Goal: Information Seeking & Learning: Learn about a topic

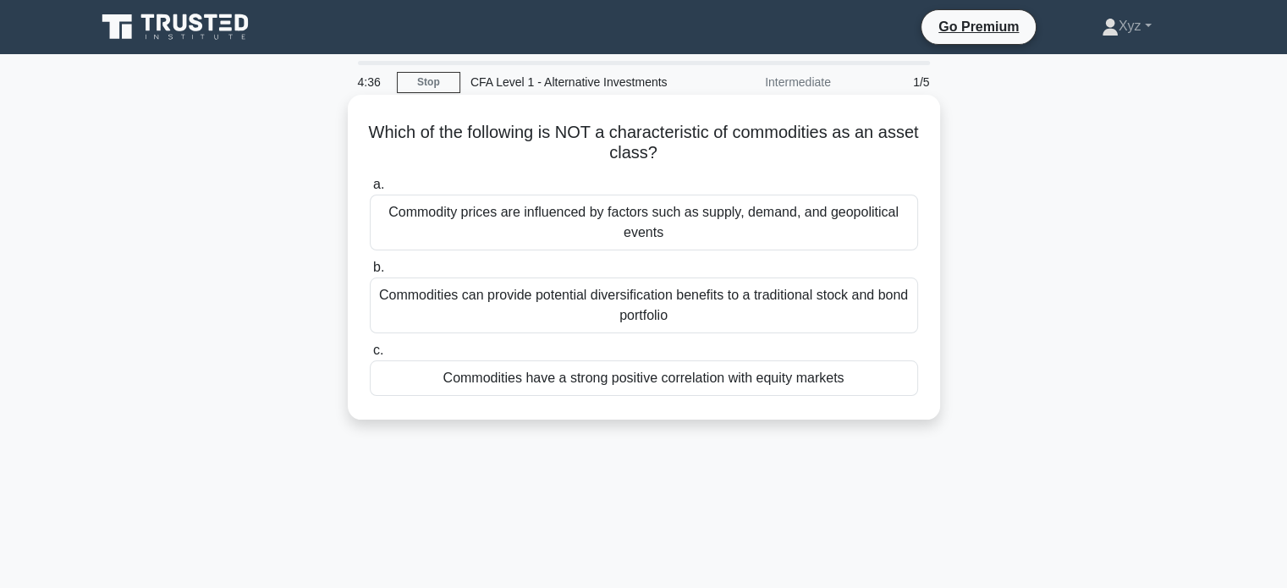
click at [874, 372] on div "Commodities have a strong positive correlation with equity markets" at bounding box center [644, 379] width 548 height 36
click at [370, 356] on input "c. Commodities have a strong positive correlation with equity markets" at bounding box center [370, 350] width 0 height 11
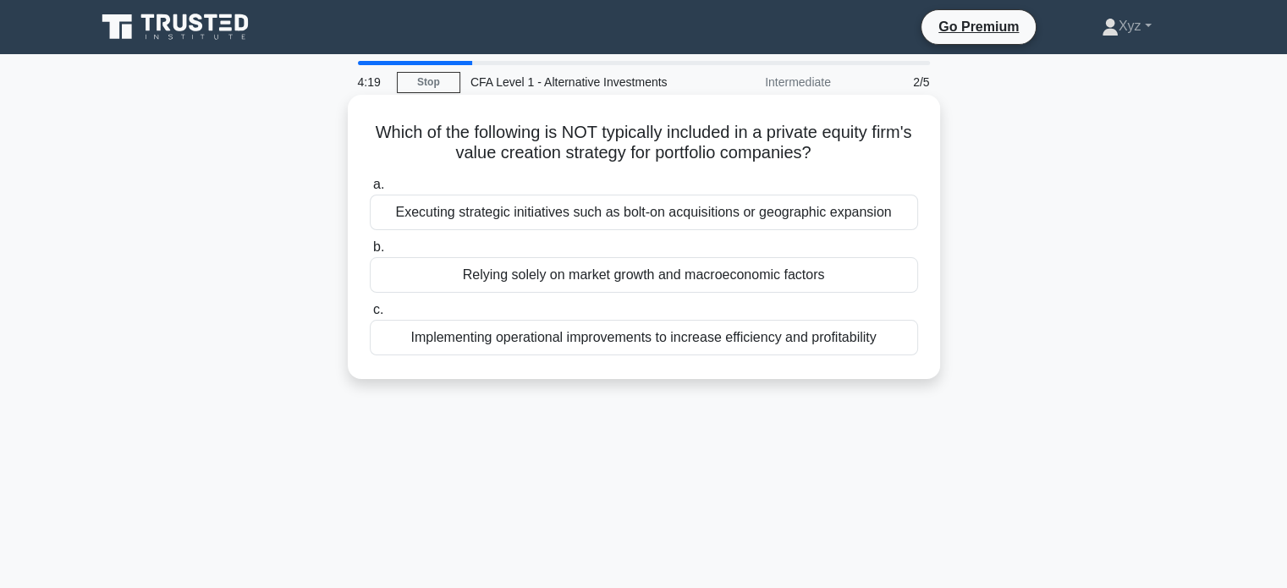
click at [833, 273] on div "Relying solely on market growth and macroeconomic factors" at bounding box center [644, 275] width 548 height 36
click at [370, 253] on input "b. Relying solely on market growth and macroeconomic factors" at bounding box center [370, 247] width 0 height 11
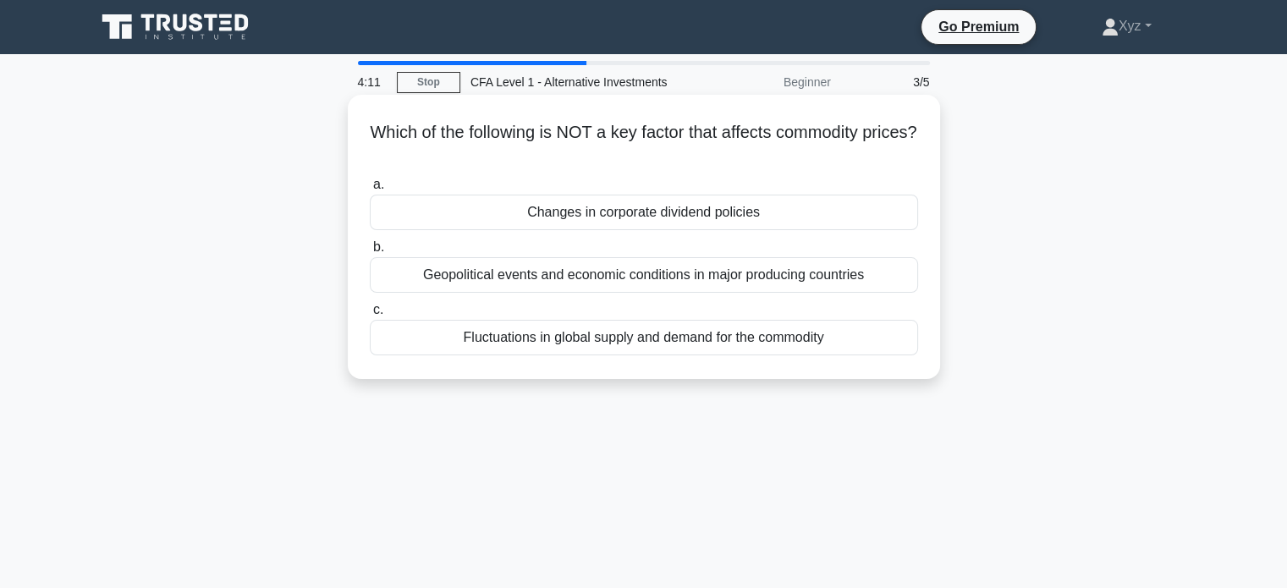
click at [762, 212] on div "Changes in corporate dividend policies" at bounding box center [644, 213] width 548 height 36
click at [370, 190] on input "a. Changes in corporate dividend policies" at bounding box center [370, 184] width 0 height 11
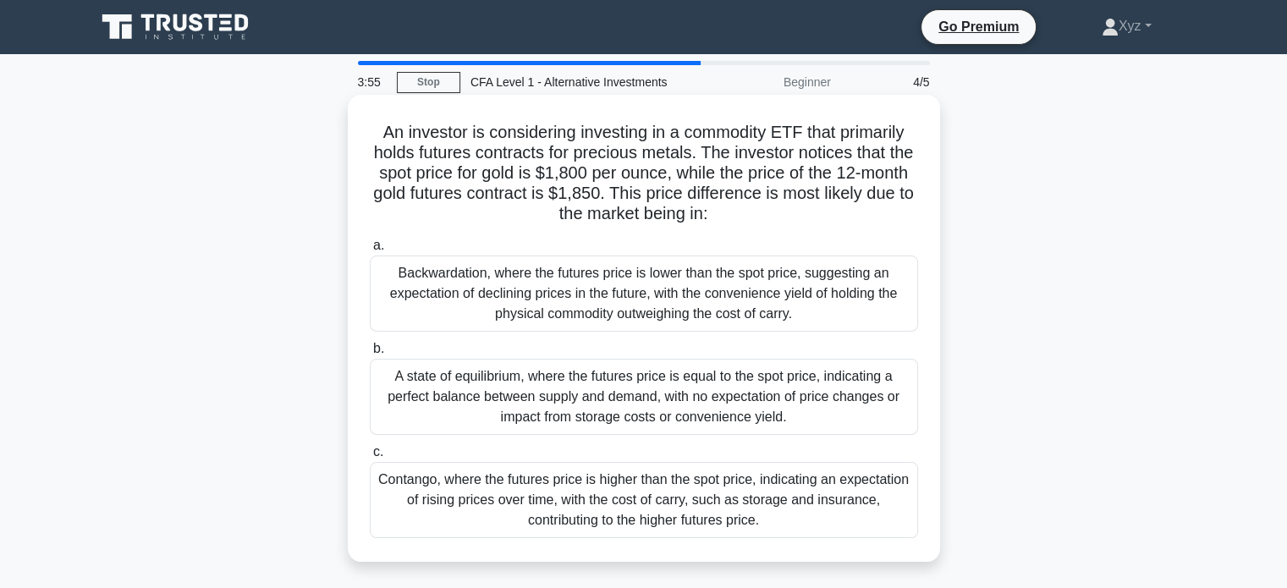
click at [674, 487] on div "Contango, where the futures price is higher than the spot price, indicating an …" at bounding box center [644, 500] width 548 height 76
click at [370, 458] on input "c. Contango, where the futures price is higher than the spot price, indicating …" at bounding box center [370, 452] width 0 height 11
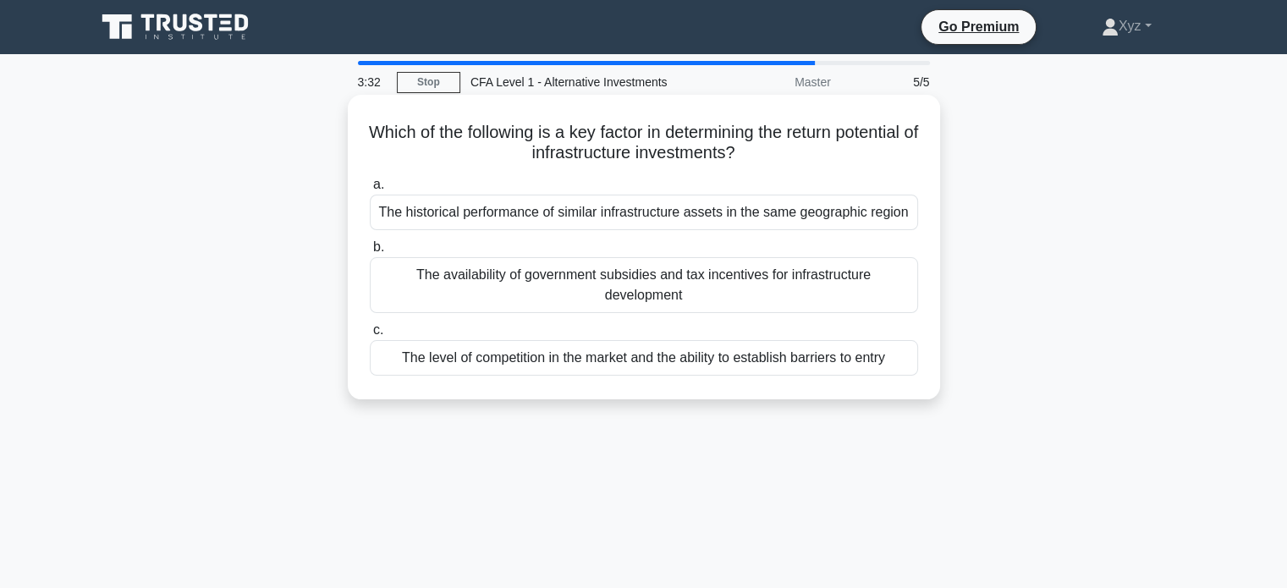
click at [638, 370] on div "The level of competition in the market and the ability to establish barriers to…" at bounding box center [644, 358] width 548 height 36
click at [370, 336] on input "c. The level of competition in the market and the ability to establish barriers…" at bounding box center [370, 330] width 0 height 11
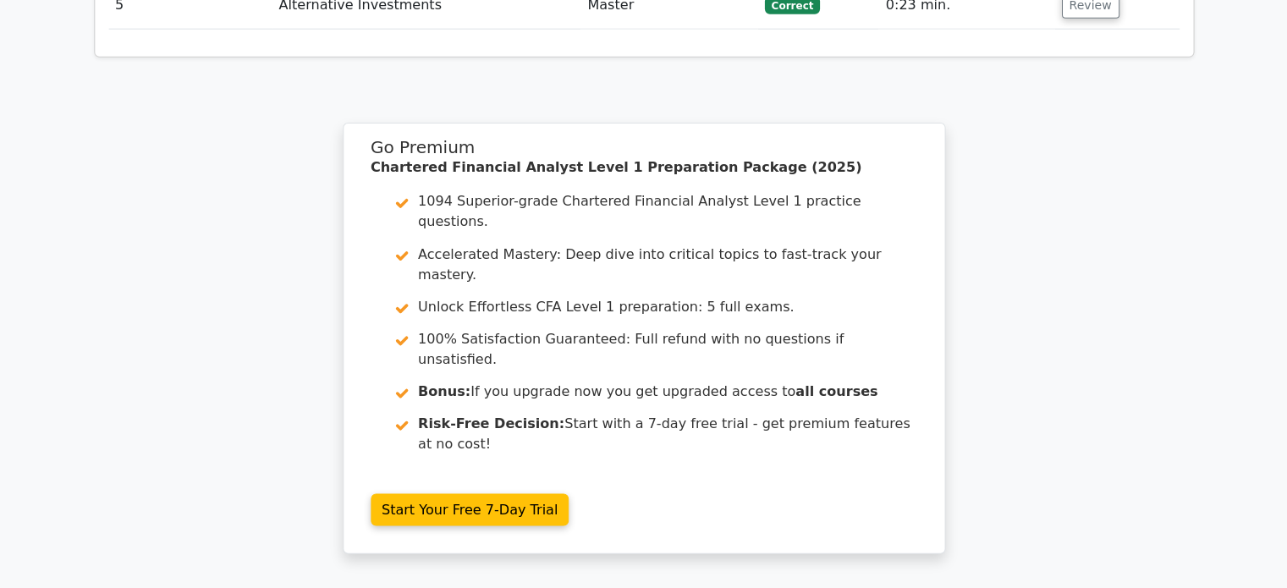
scroll to position [2266, 0]
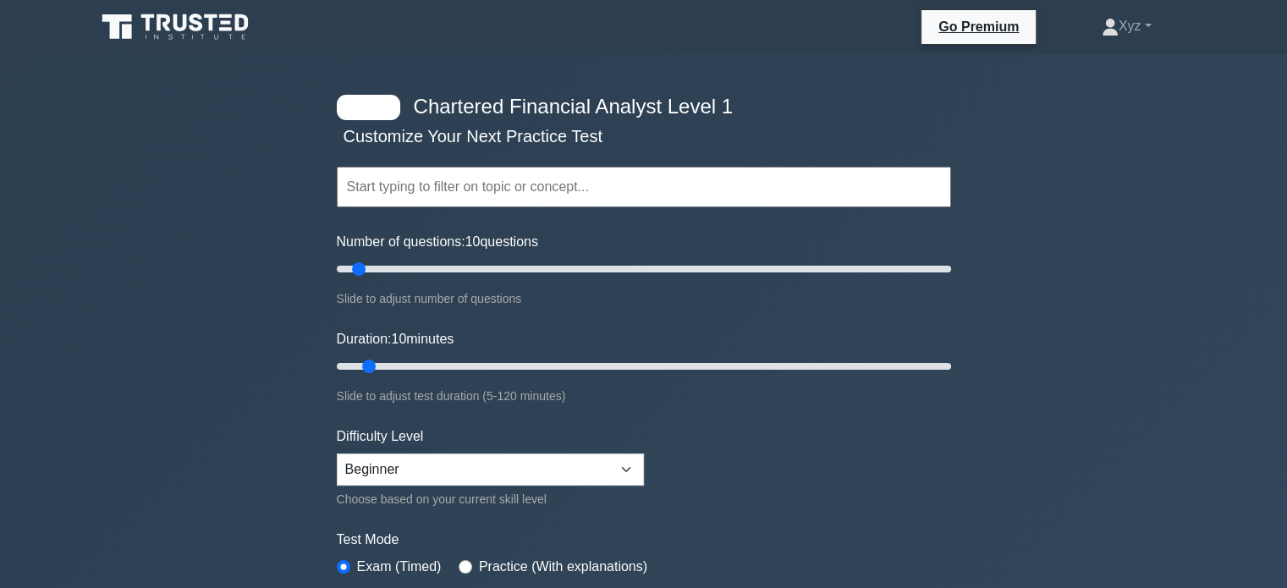
click at [597, 196] on input "text" at bounding box center [644, 187] width 615 height 41
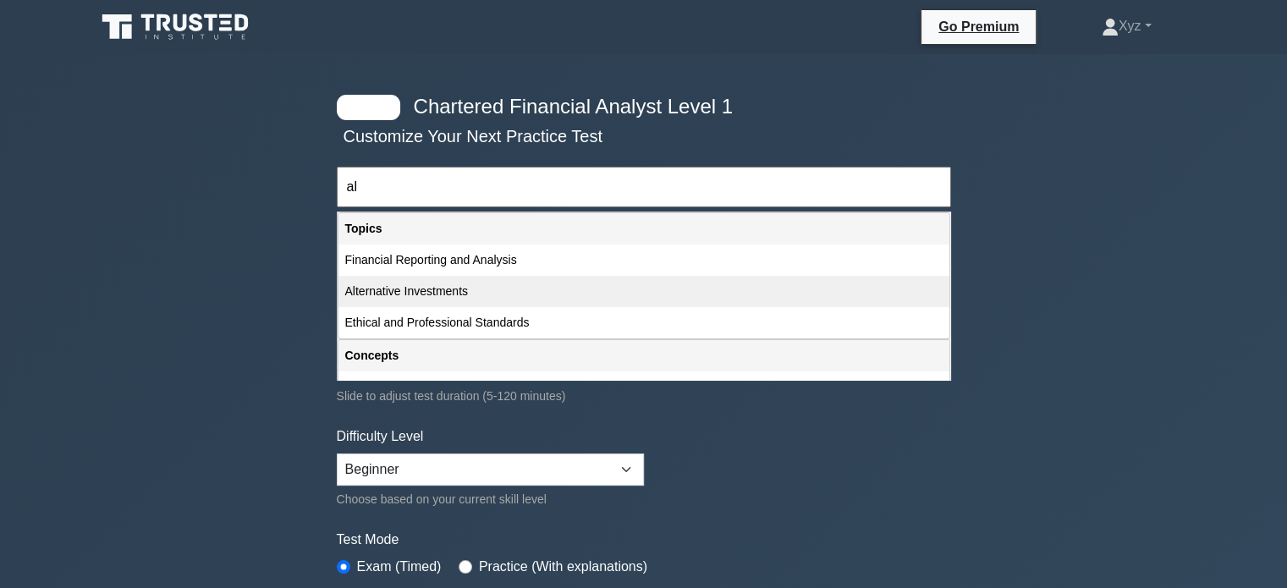
click at [540, 280] on div "Alternative Investments" at bounding box center [644, 291] width 611 height 31
type input "Alternative Investments"
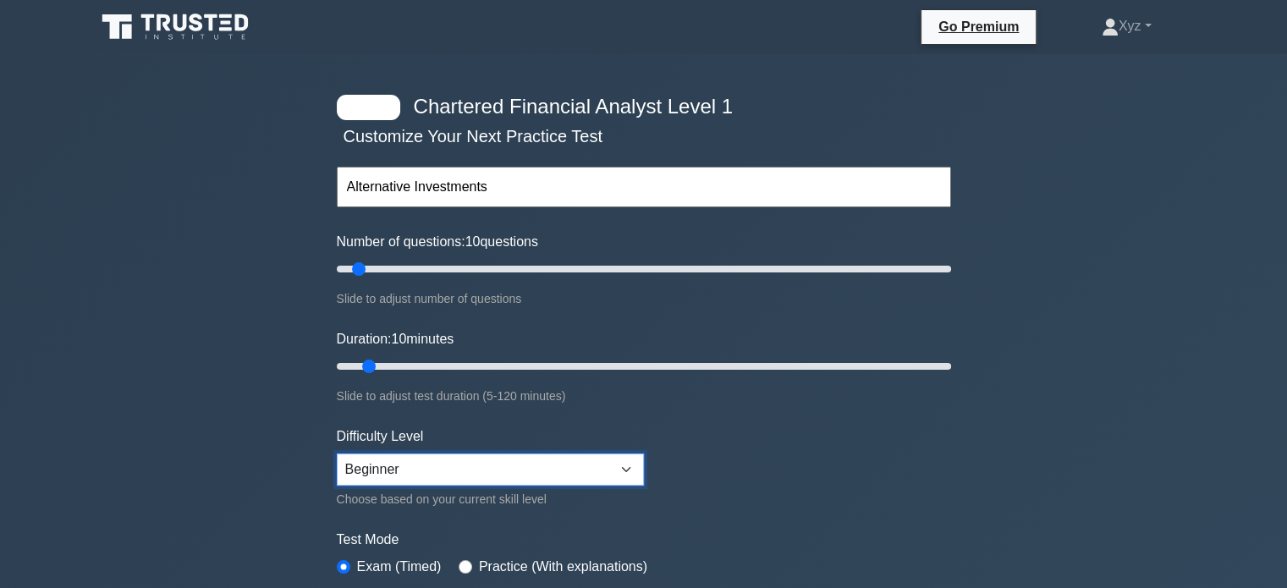
click at [499, 460] on select "Beginner Intermediate Expert" at bounding box center [490, 470] width 307 height 32
select select "intermediate"
click at [337, 454] on select "Beginner Intermediate Expert" at bounding box center [490, 470] width 307 height 32
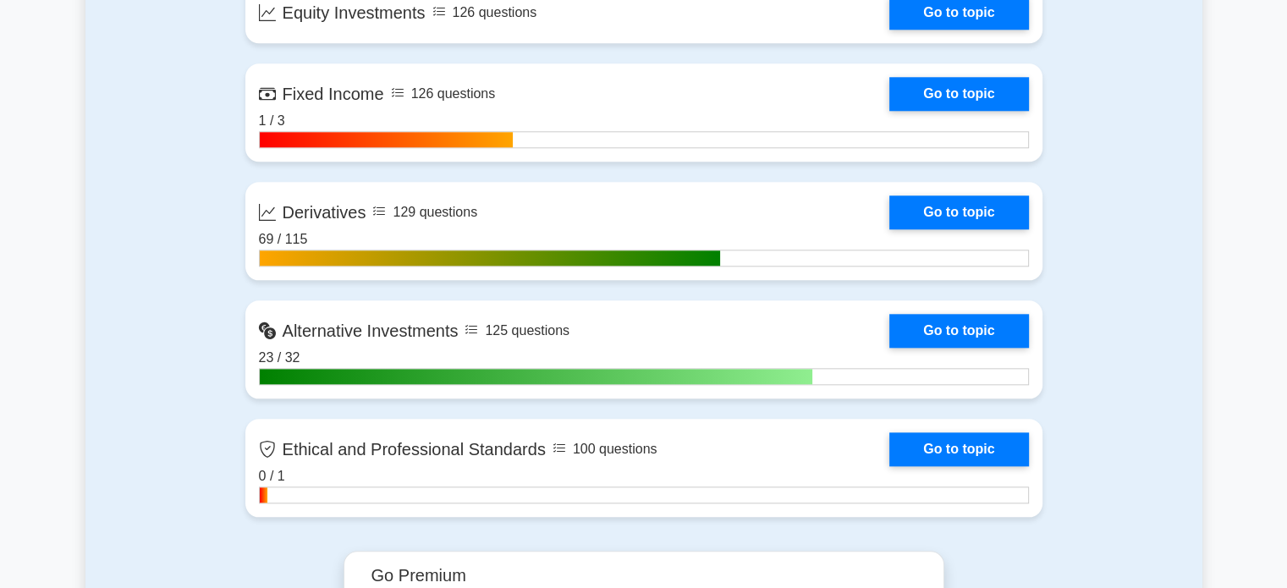
scroll to position [1770, 0]
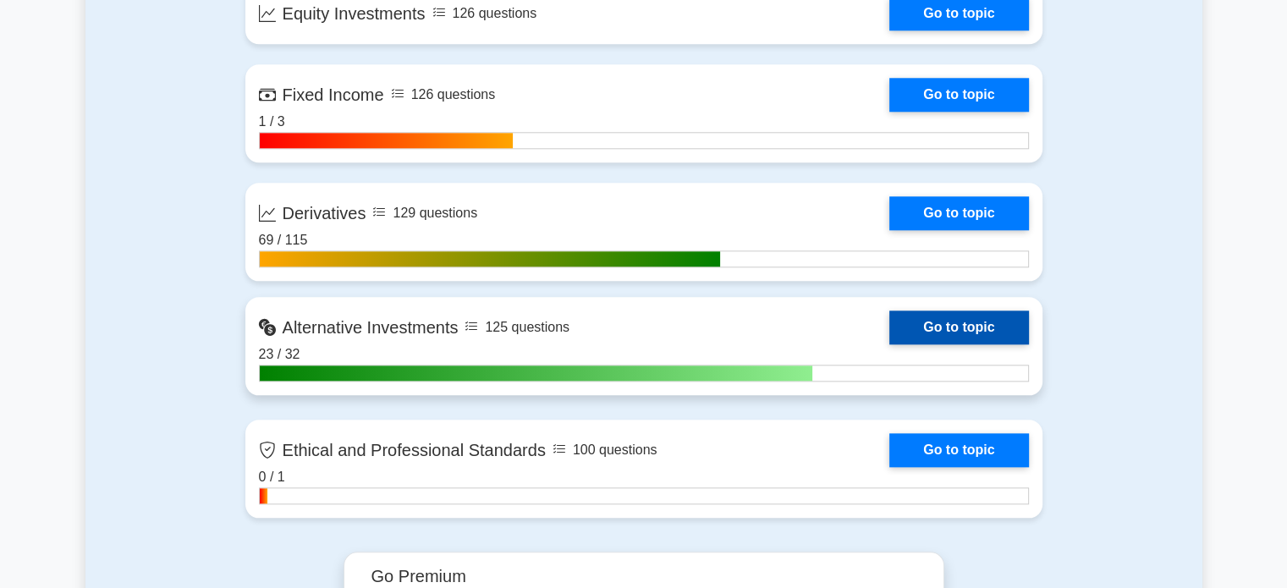
click at [908, 324] on link "Go to topic" at bounding box center [959, 328] width 139 height 34
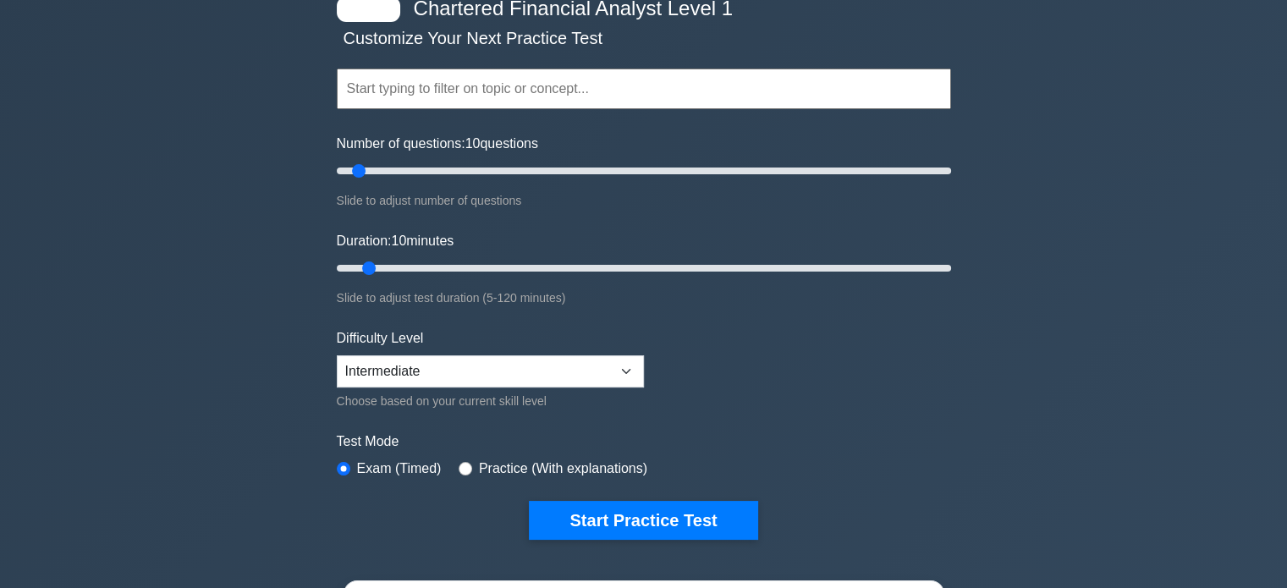
scroll to position [93, 0]
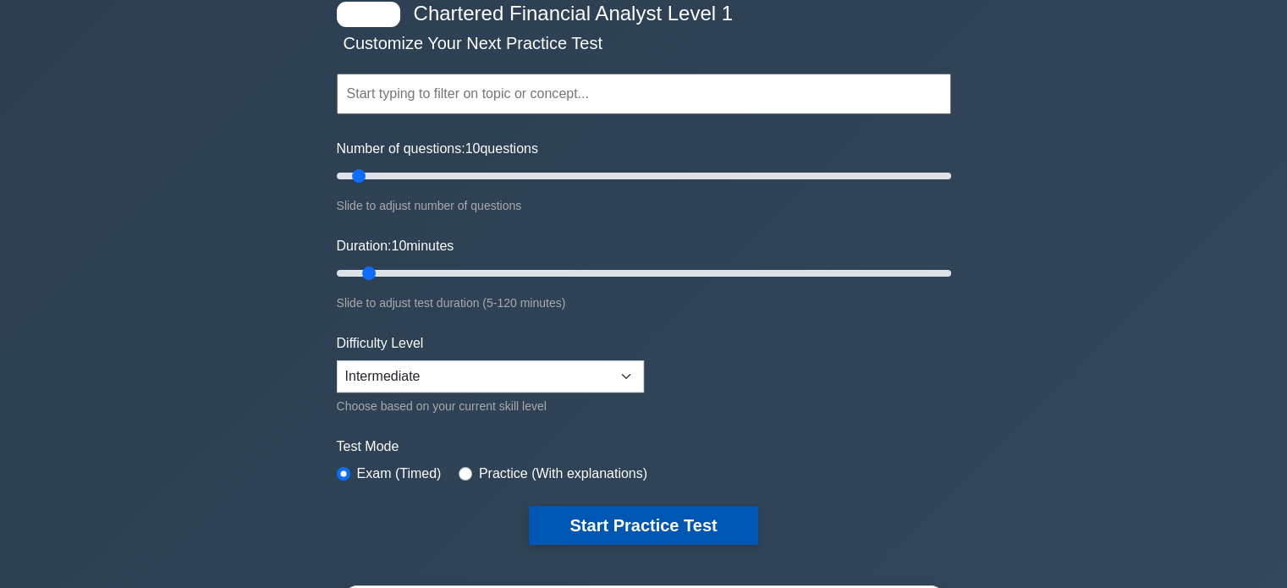
click at [725, 517] on button "Start Practice Test" at bounding box center [643, 525] width 229 height 39
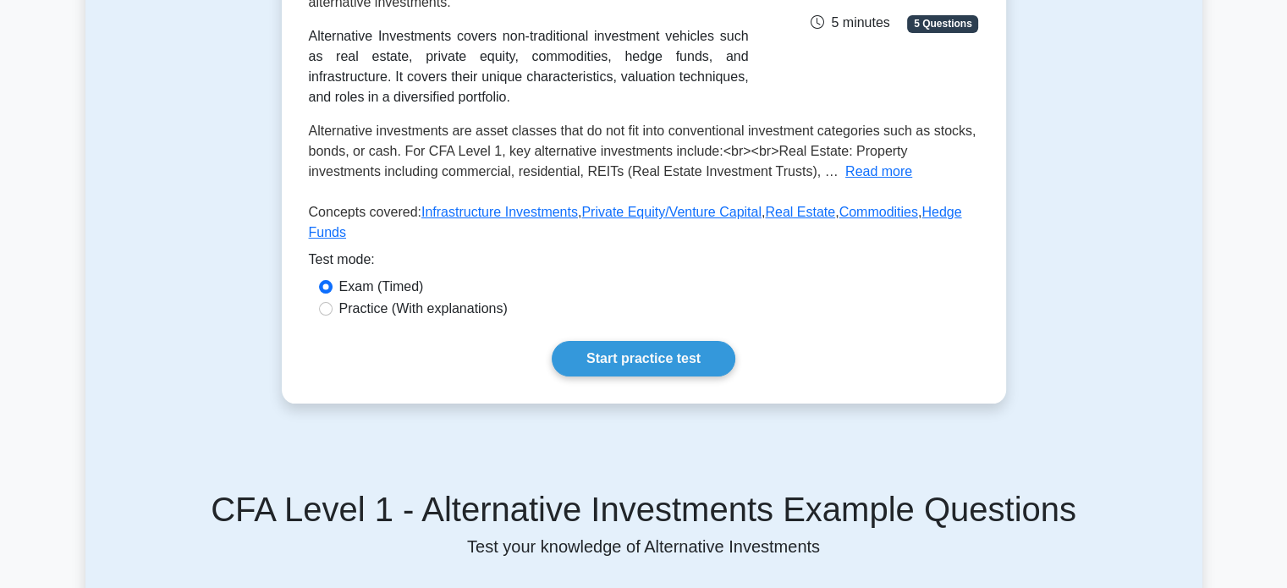
scroll to position [284, 0]
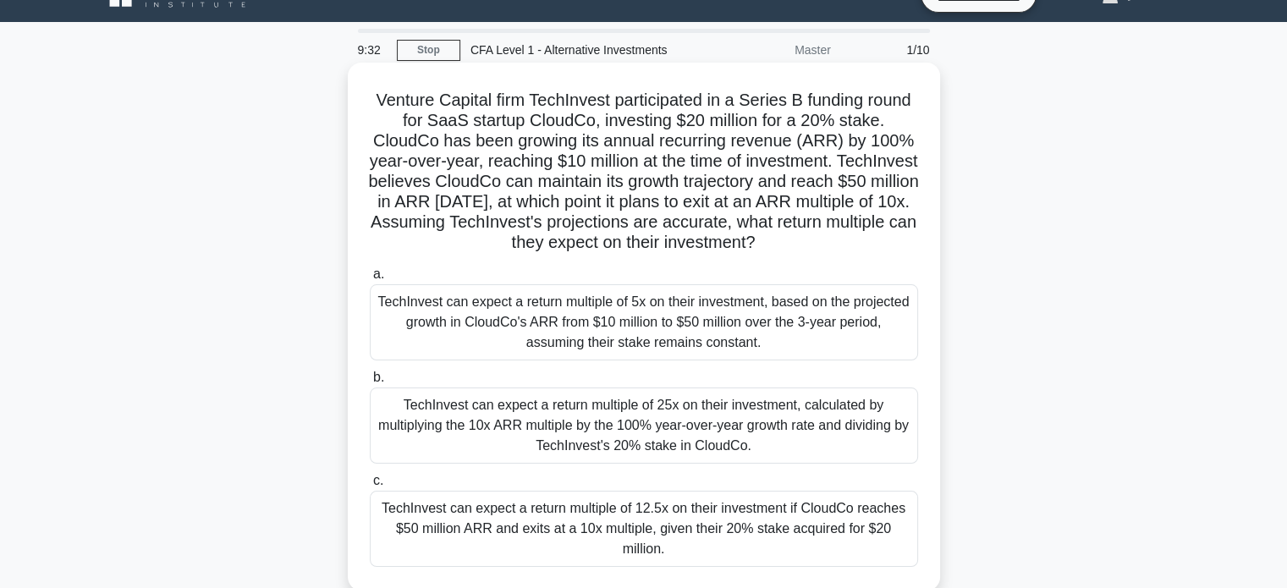
scroll to position [33, 0]
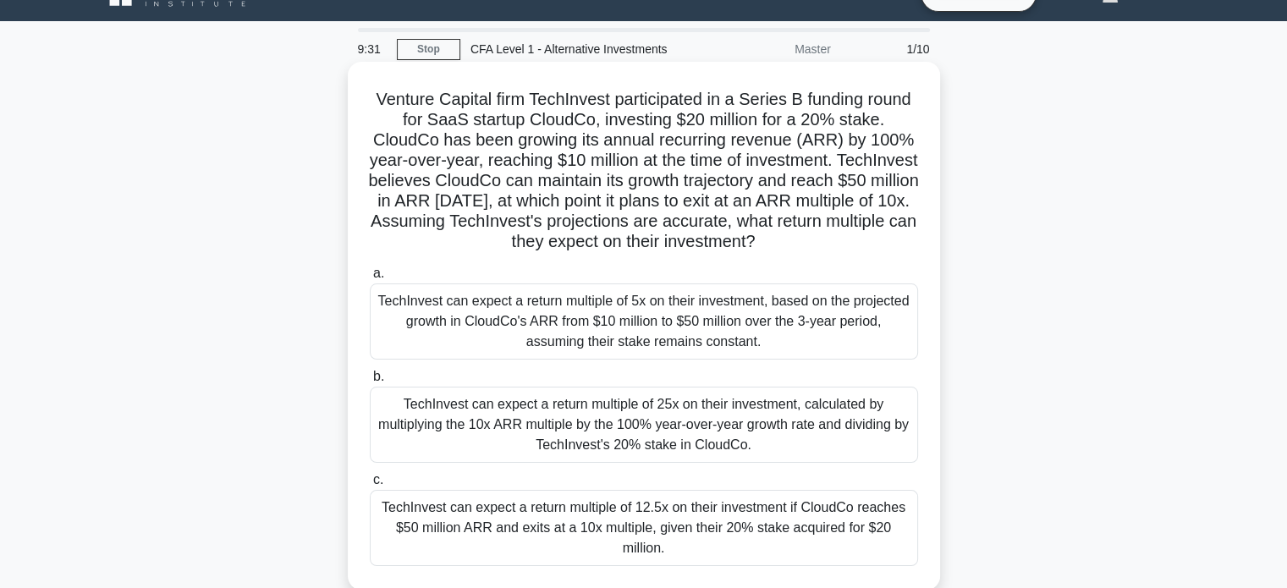
click at [729, 521] on div "TechInvest can expect a return multiple of 12.5x on their investment if CloudCo…" at bounding box center [644, 528] width 548 height 76
click at [370, 486] on input "c. TechInvest can expect a return multiple of 12.5x on their investment if Clou…" at bounding box center [370, 480] width 0 height 11
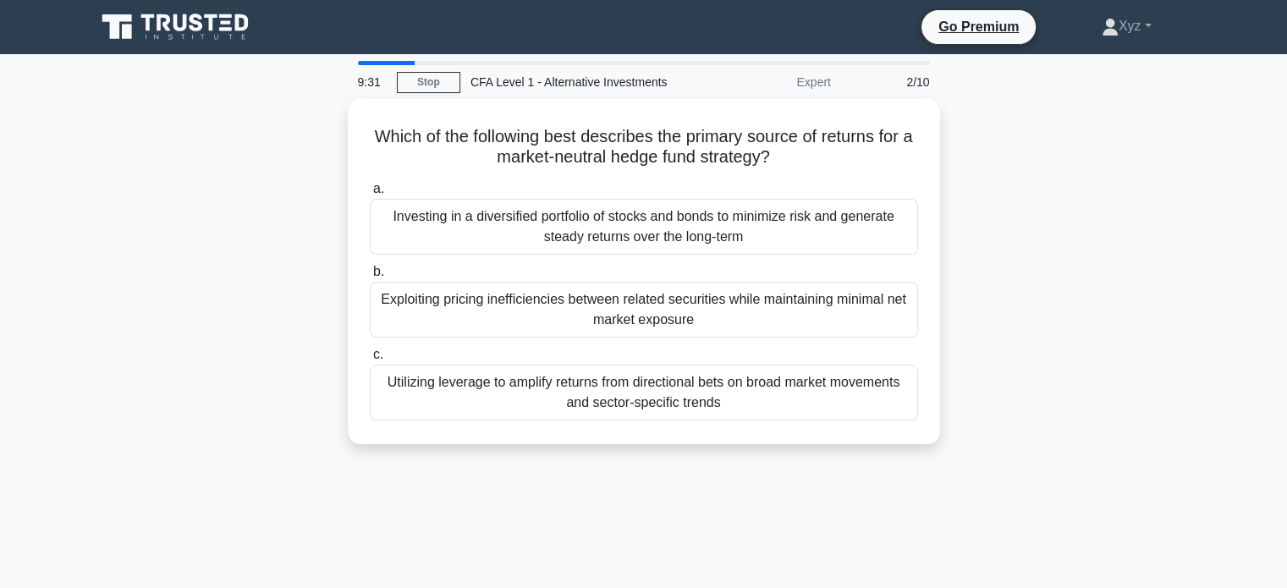
scroll to position [0, 0]
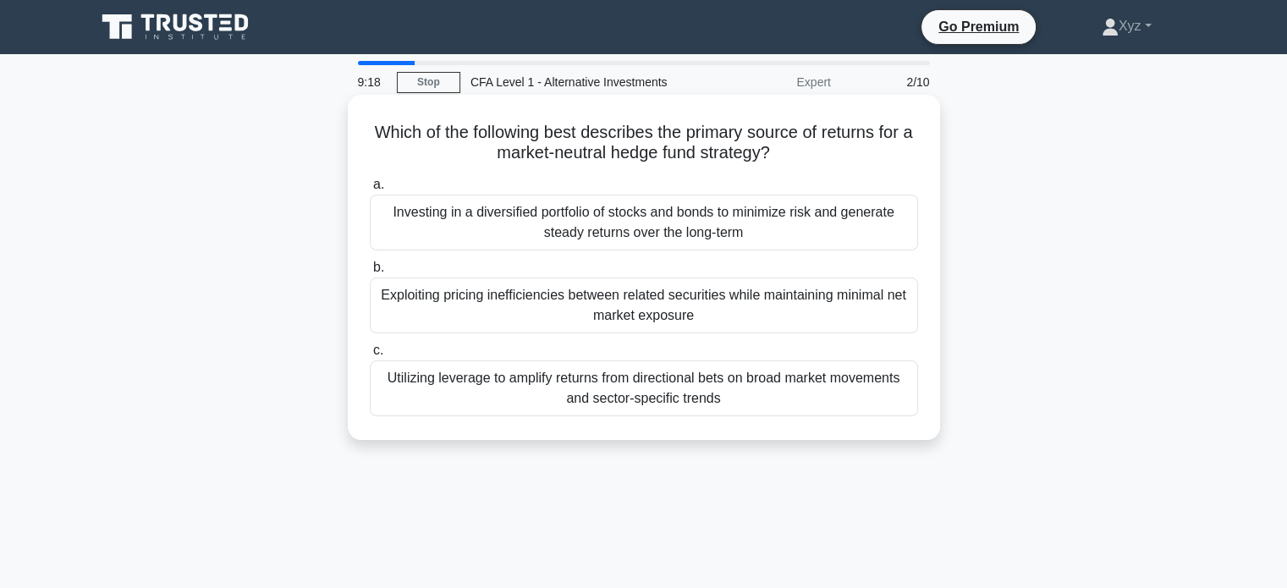
click at [730, 300] on div "Exploiting pricing inefficiencies between related securities while maintaining …" at bounding box center [644, 306] width 548 height 56
click at [370, 273] on input "b. Exploiting pricing inefficiencies between related securities while maintaini…" at bounding box center [370, 267] width 0 height 11
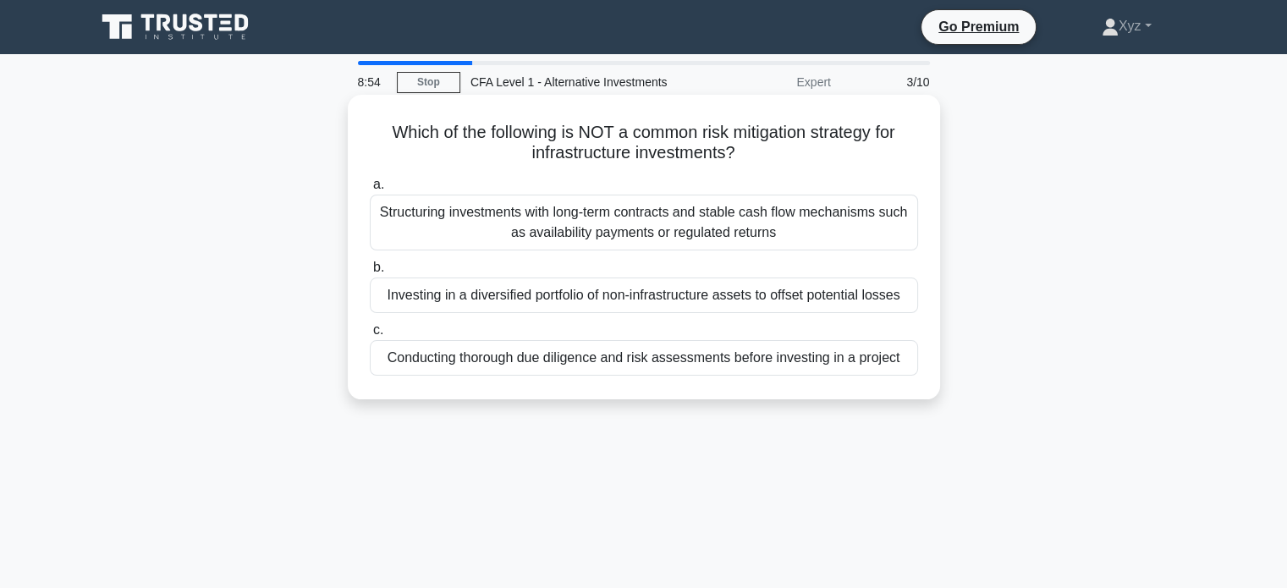
click at [740, 210] on div "Structuring investments with long-term contracts and stable cash flow mechanism…" at bounding box center [644, 223] width 548 height 56
click at [370, 190] on input "a. Structuring investments with long-term contracts and stable cash flow mechan…" at bounding box center [370, 184] width 0 height 11
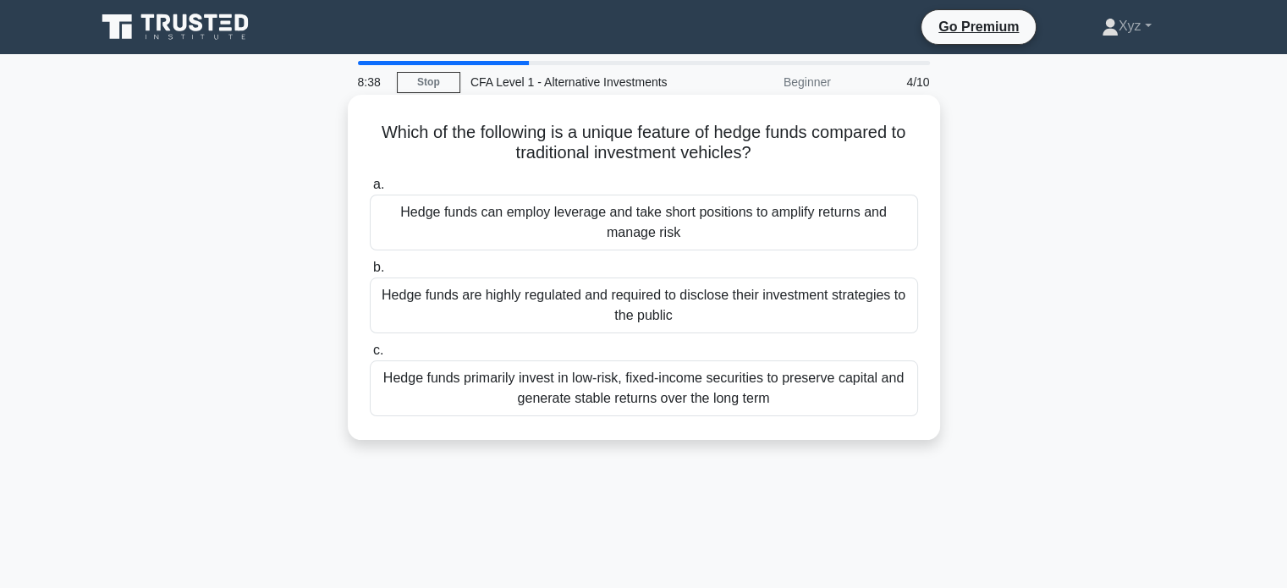
click at [662, 222] on div "Hedge funds can employ leverage and take short positions to amplify returns and…" at bounding box center [644, 223] width 548 height 56
click at [370, 190] on input "a. Hedge funds can employ leverage and take short positions to amplify returns …" at bounding box center [370, 184] width 0 height 11
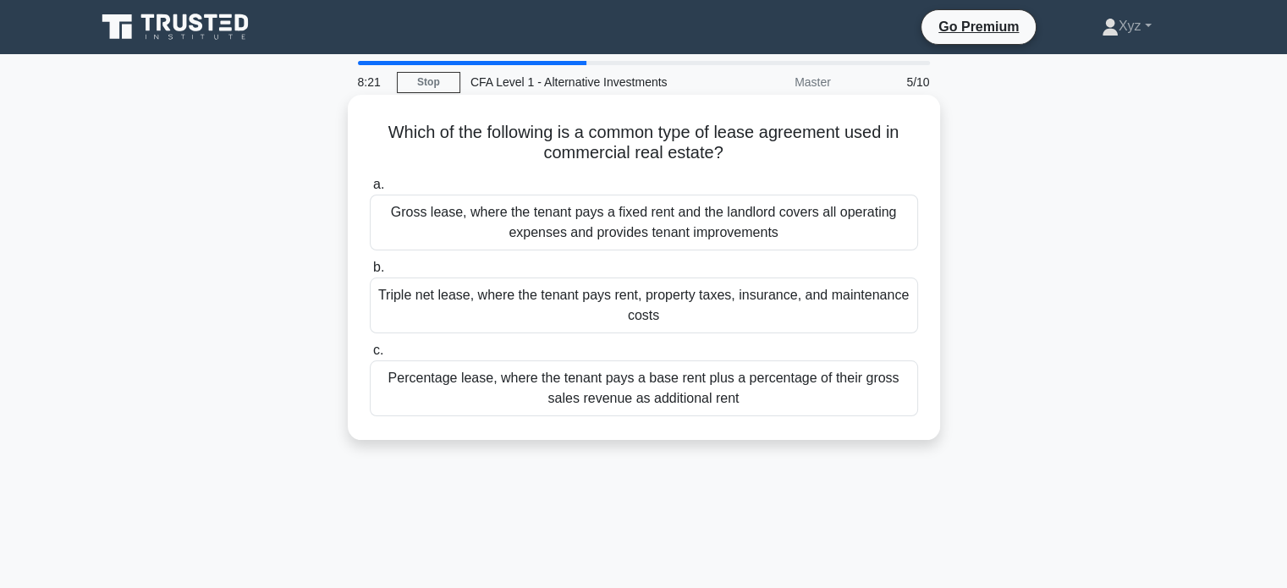
click at [627, 234] on div "Gross lease, where the tenant pays a fixed rent and the landlord covers all ope…" at bounding box center [644, 223] width 548 height 56
click at [370, 190] on input "a. Gross lease, where the tenant pays a fixed rent and the landlord covers all …" at bounding box center [370, 184] width 0 height 11
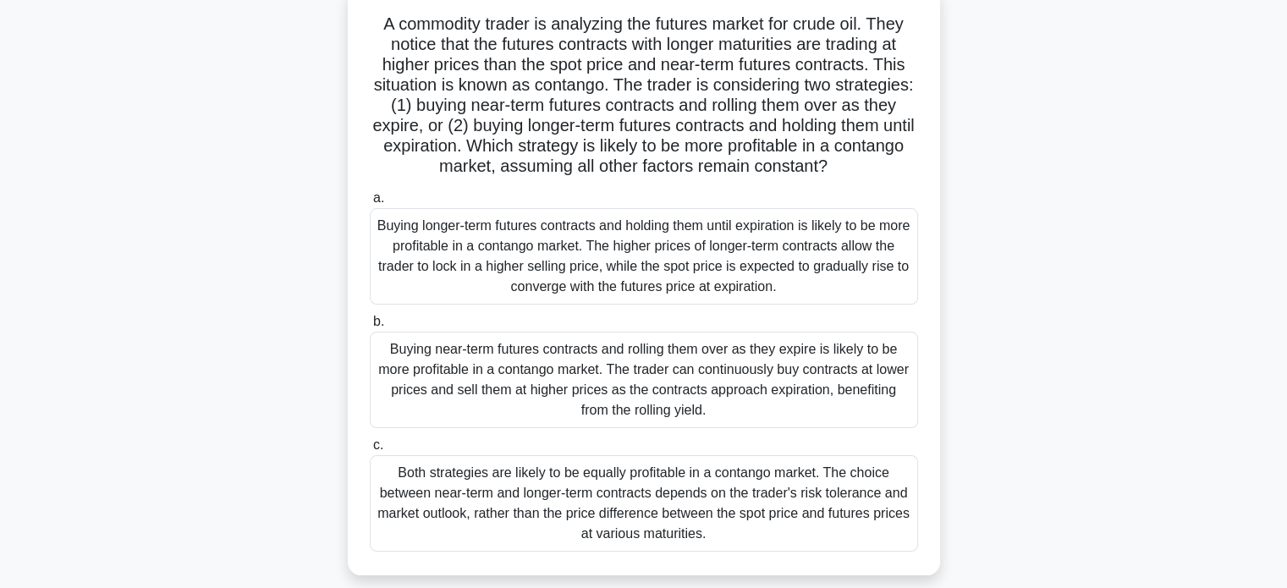
scroll to position [111, 0]
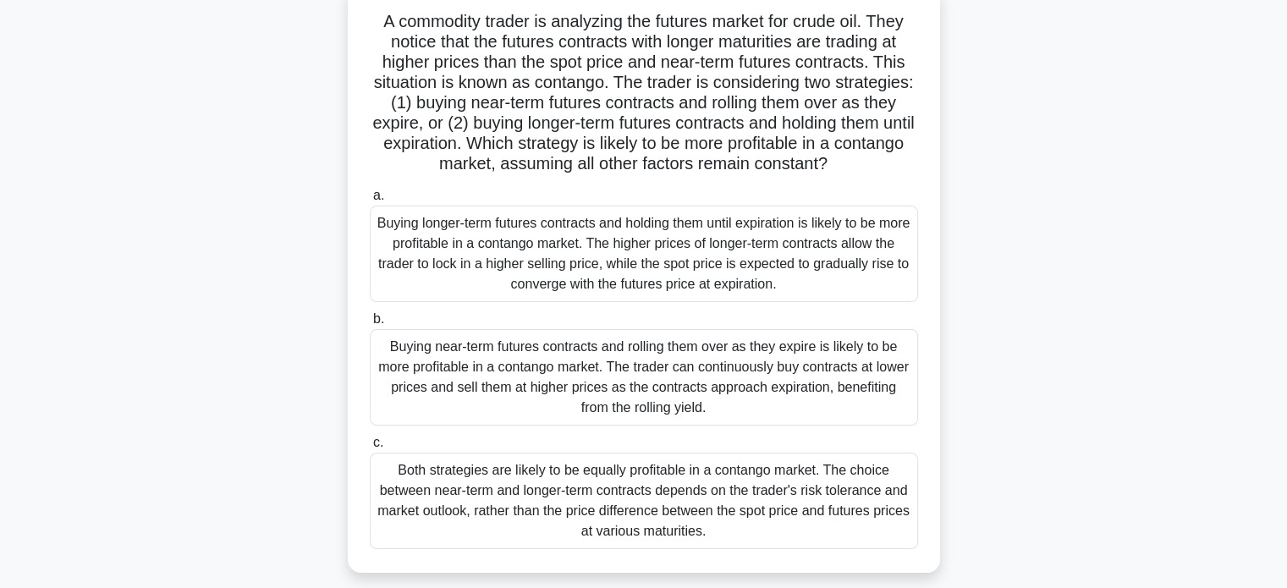
click at [687, 244] on div "Buying longer-term futures contracts and holding them until expiration is likel…" at bounding box center [644, 254] width 548 height 96
click at [370, 201] on input "a. Buying longer-term futures contracts and holding them until expiration is li…" at bounding box center [370, 195] width 0 height 11
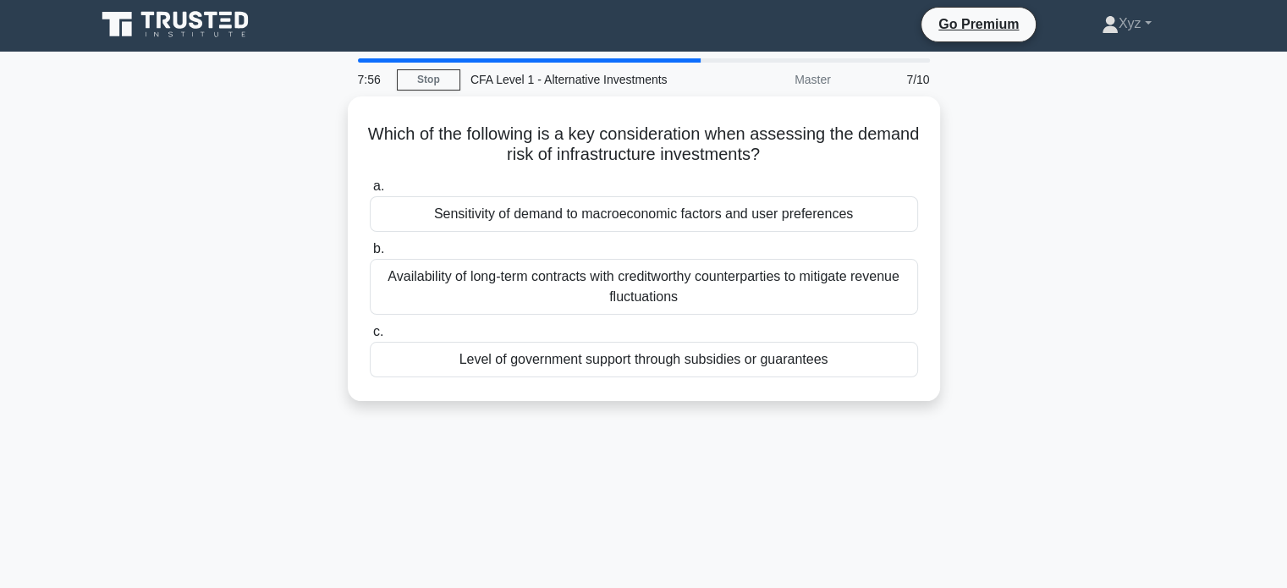
scroll to position [0, 0]
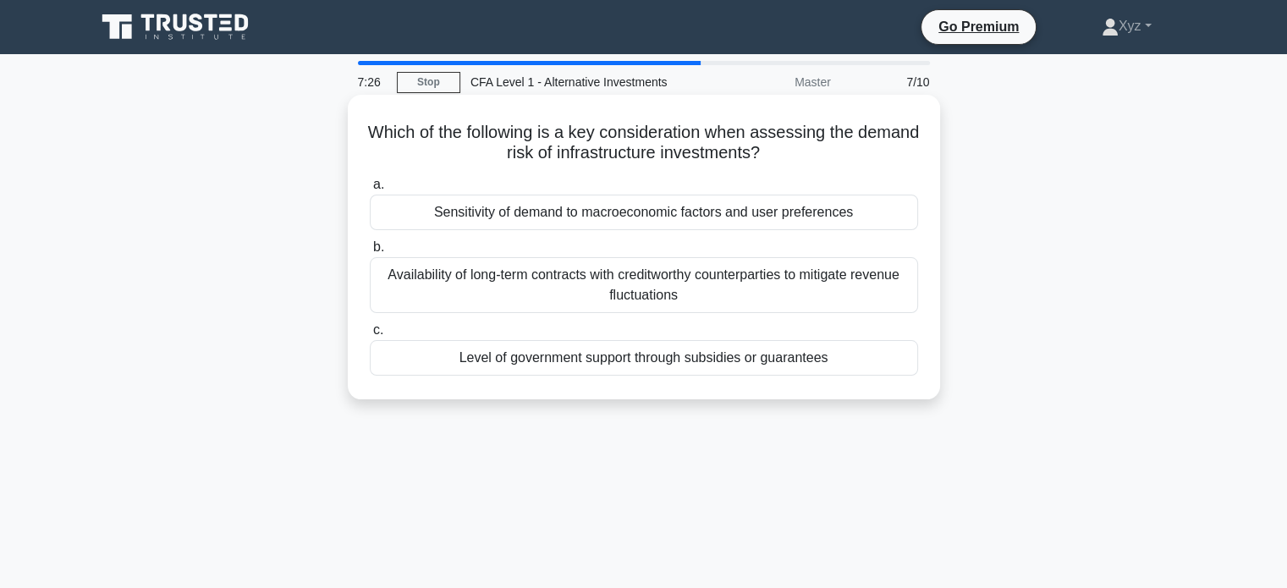
click at [599, 355] on div "Level of government support through subsidies or guarantees" at bounding box center [644, 358] width 548 height 36
click at [370, 336] on input "c. Level of government support through subsidies or guarantees" at bounding box center [370, 330] width 0 height 11
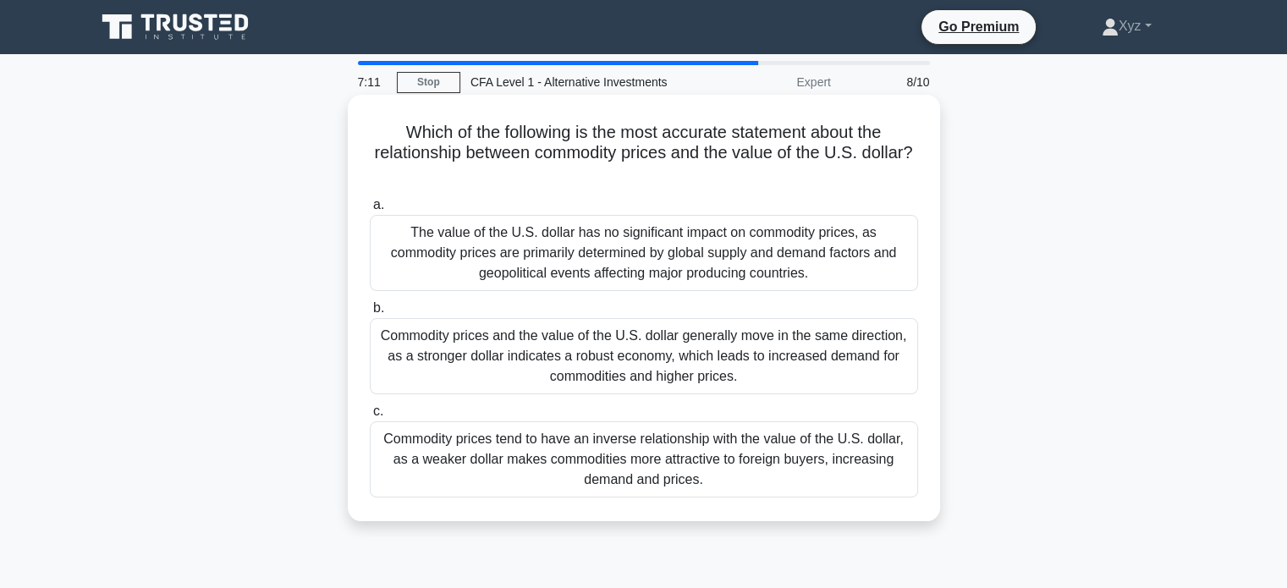
click at [454, 468] on div "Commodity prices tend to have an inverse relationship with the value of the U.S…" at bounding box center [644, 460] width 548 height 76
click at [370, 417] on input "c. Commodity prices tend to have an inverse relationship with the value of the …" at bounding box center [370, 411] width 0 height 11
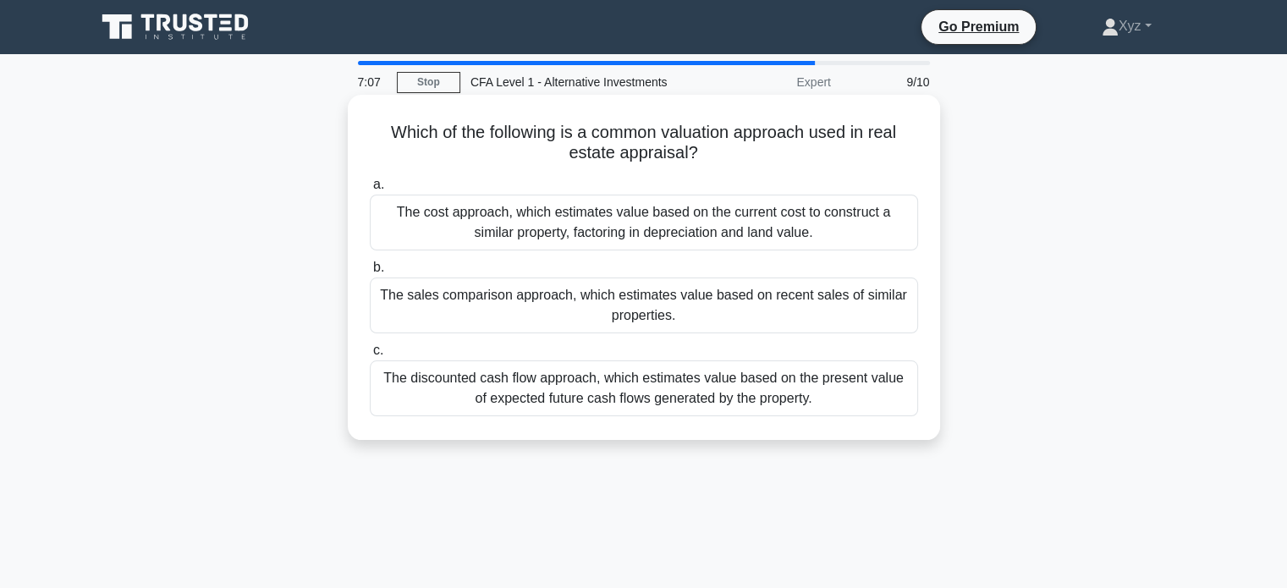
click at [505, 385] on div "The discounted cash flow approach, which estimates value based on the present v…" at bounding box center [644, 389] width 548 height 56
click at [370, 356] on input "c. The discounted cash flow approach, which estimates value based on the presen…" at bounding box center [370, 350] width 0 height 11
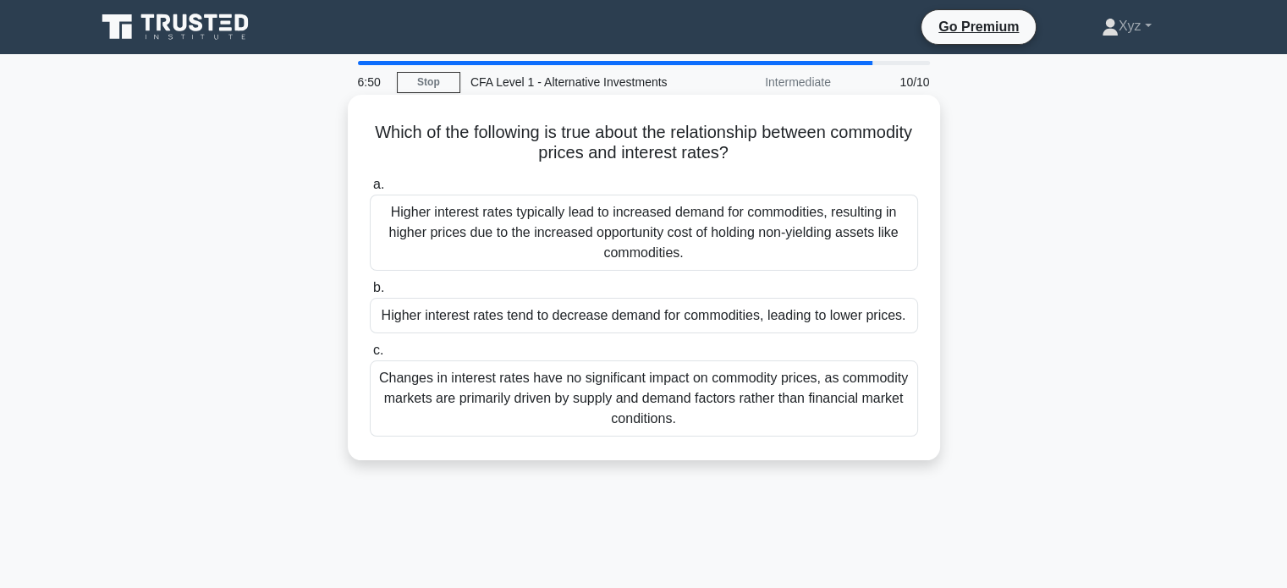
click at [551, 318] on div "Higher interest rates tend to decrease demand for commodities, leading to lower…" at bounding box center [644, 316] width 548 height 36
click at [370, 294] on input "b. Higher interest rates tend to decrease demand for commodities, leading to lo…" at bounding box center [370, 288] width 0 height 11
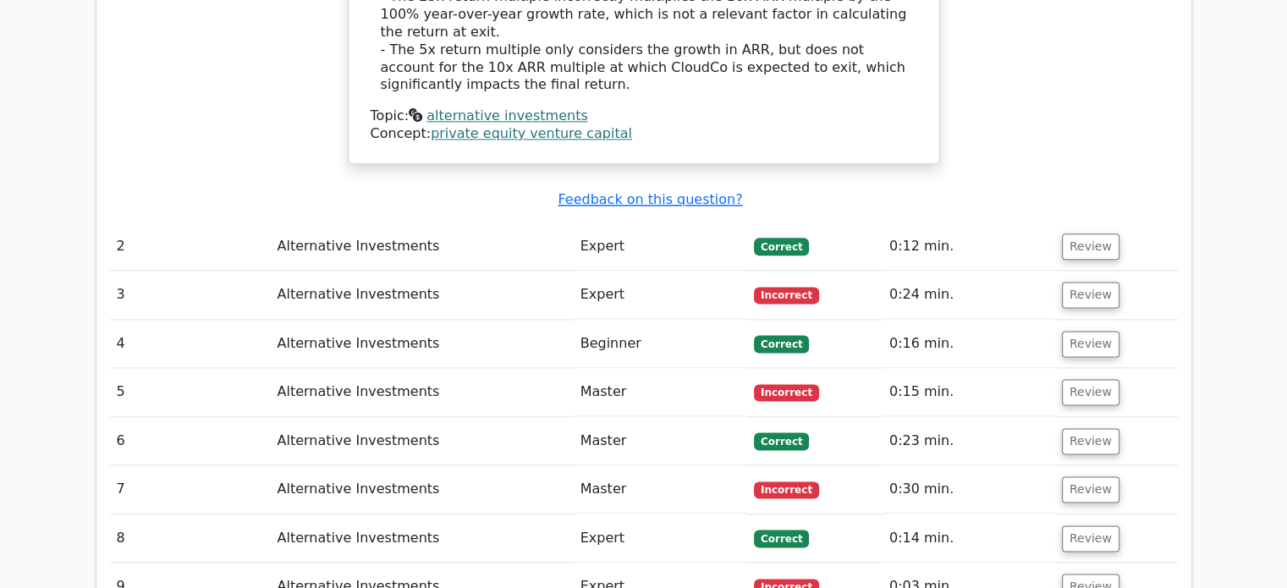
scroll to position [2176, 0]
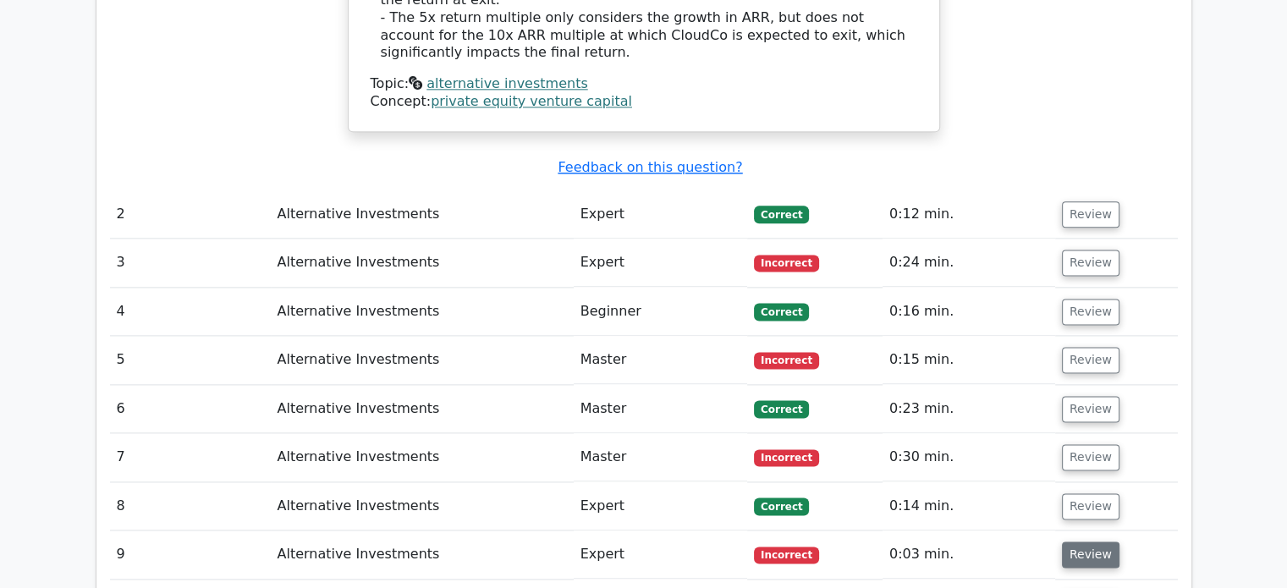
click at [1063, 542] on button "Review" at bounding box center [1091, 555] width 58 height 26
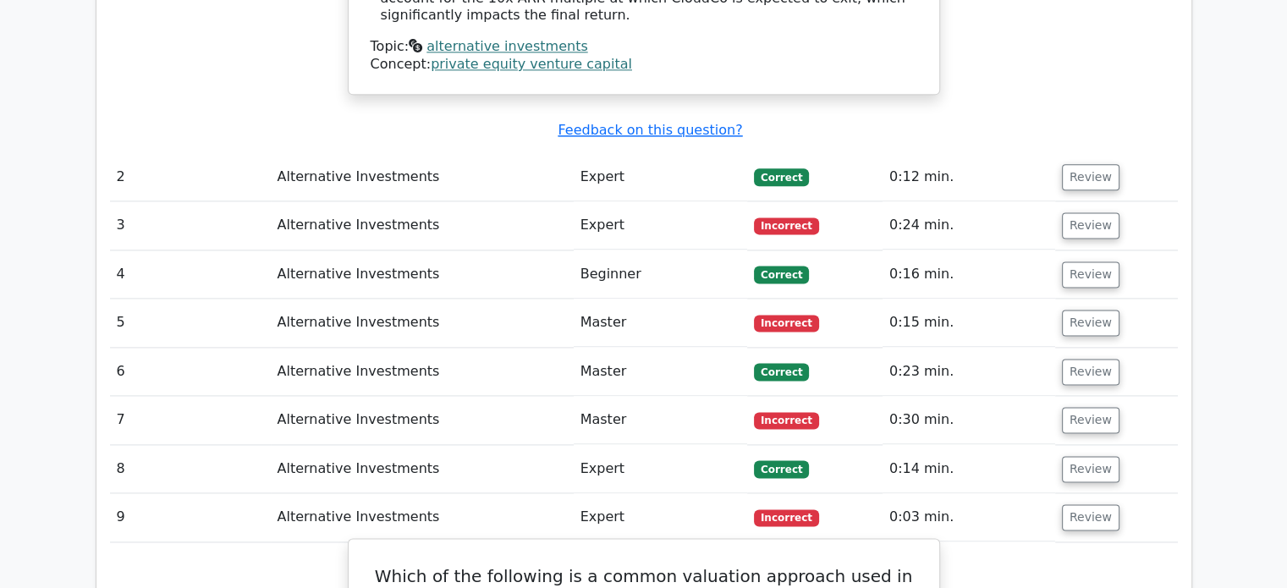
scroll to position [2211, 0]
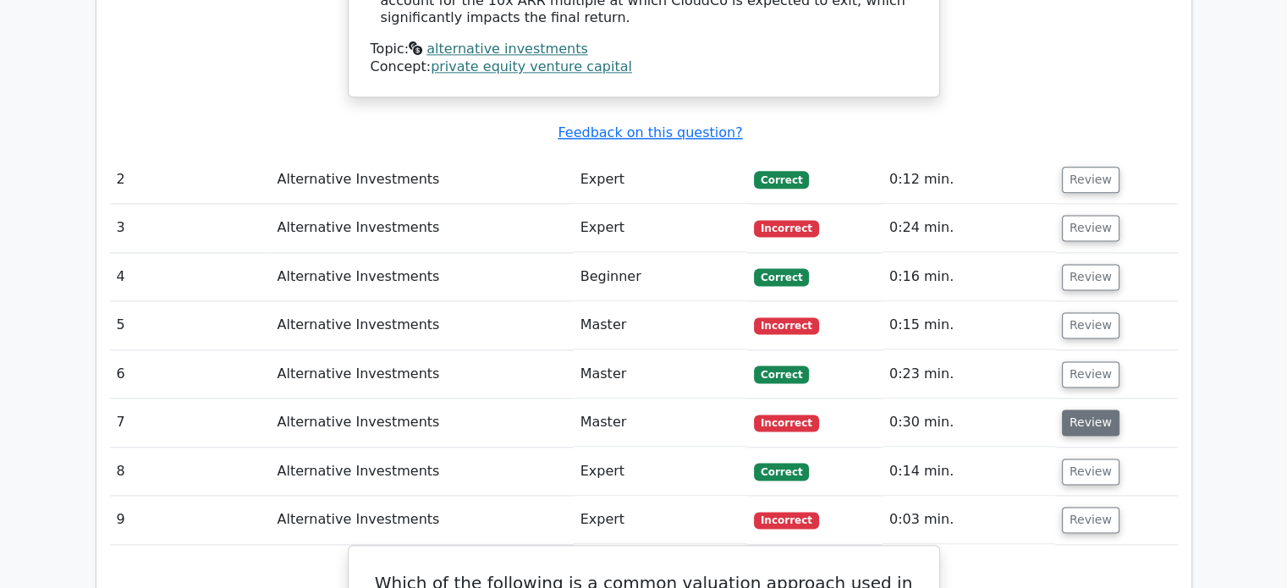
click at [1072, 410] on button "Review" at bounding box center [1091, 423] width 58 height 26
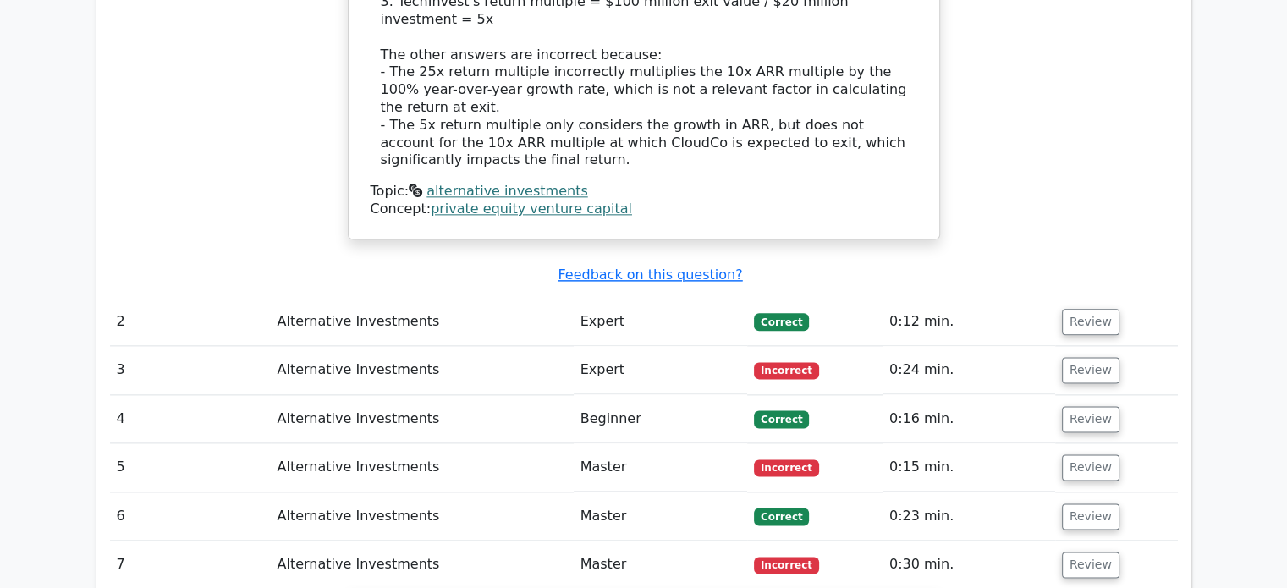
scroll to position [2047, 0]
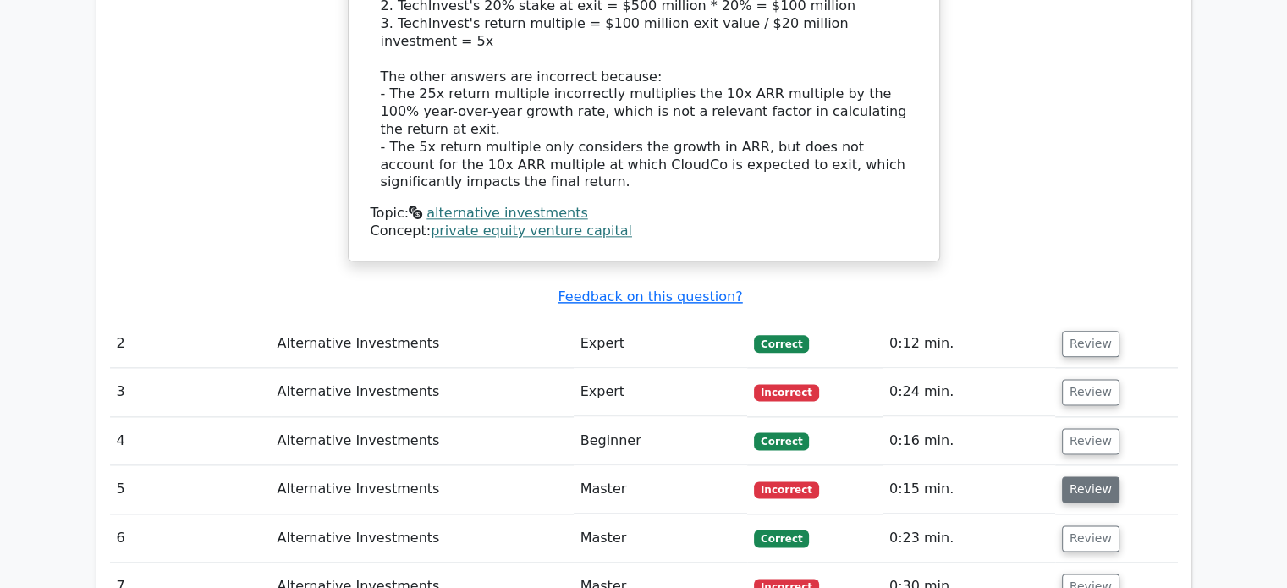
click at [1067, 477] on button "Review" at bounding box center [1091, 490] width 58 height 26
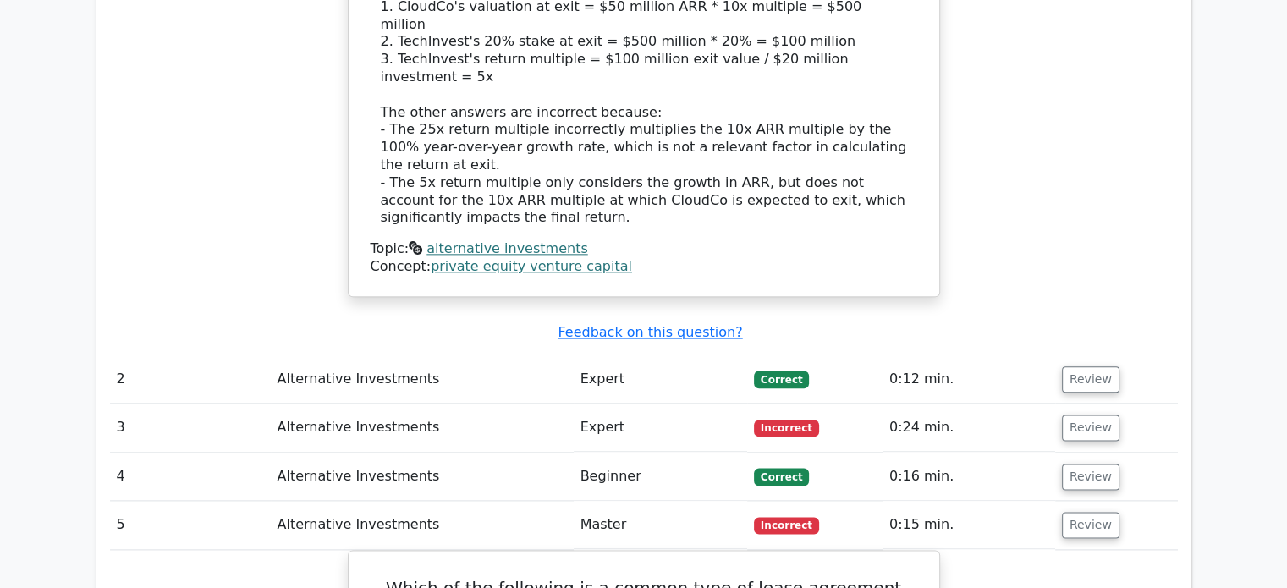
scroll to position [2009, 0]
click at [1080, 416] on button "Review" at bounding box center [1091, 429] width 58 height 26
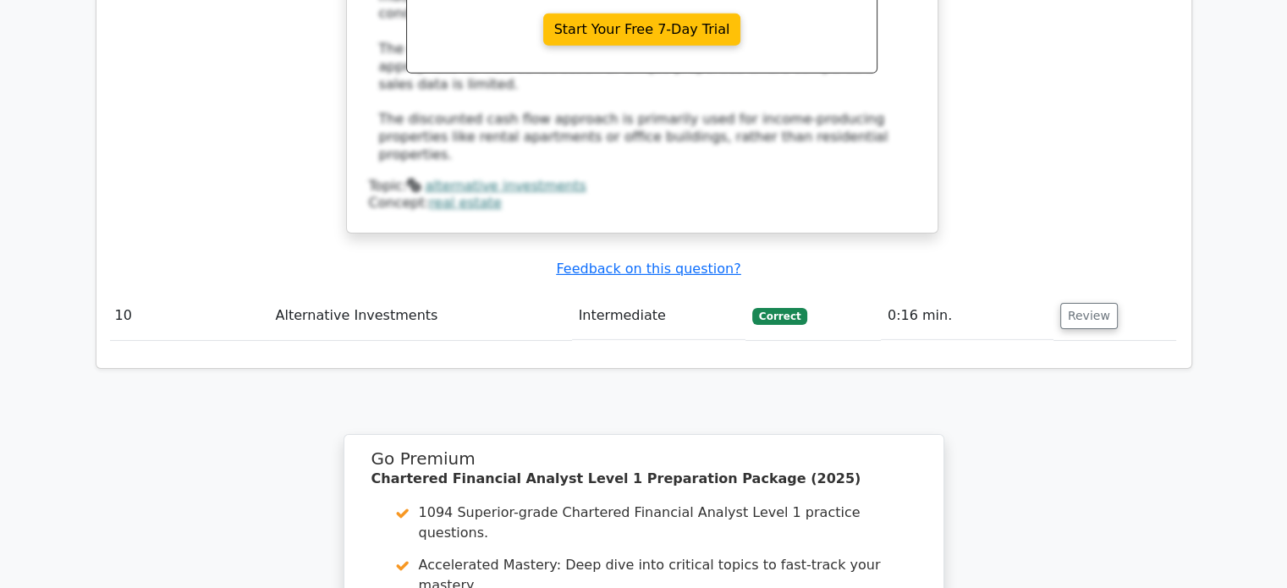
scroll to position [5696, 0]
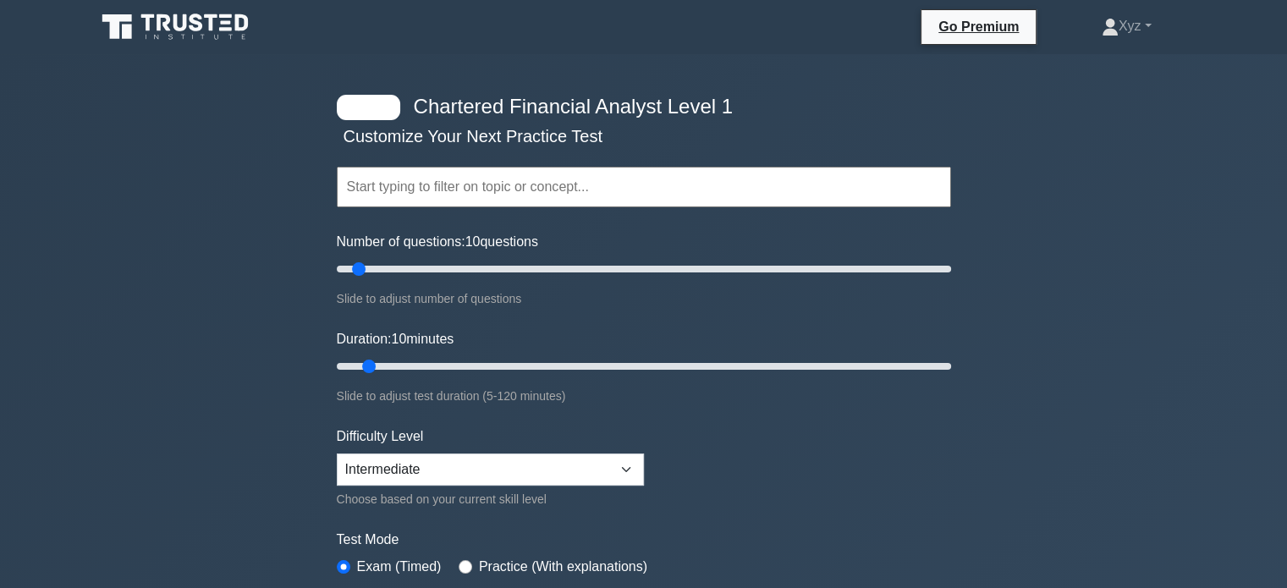
click at [638, 195] on input "text" at bounding box center [644, 187] width 615 height 41
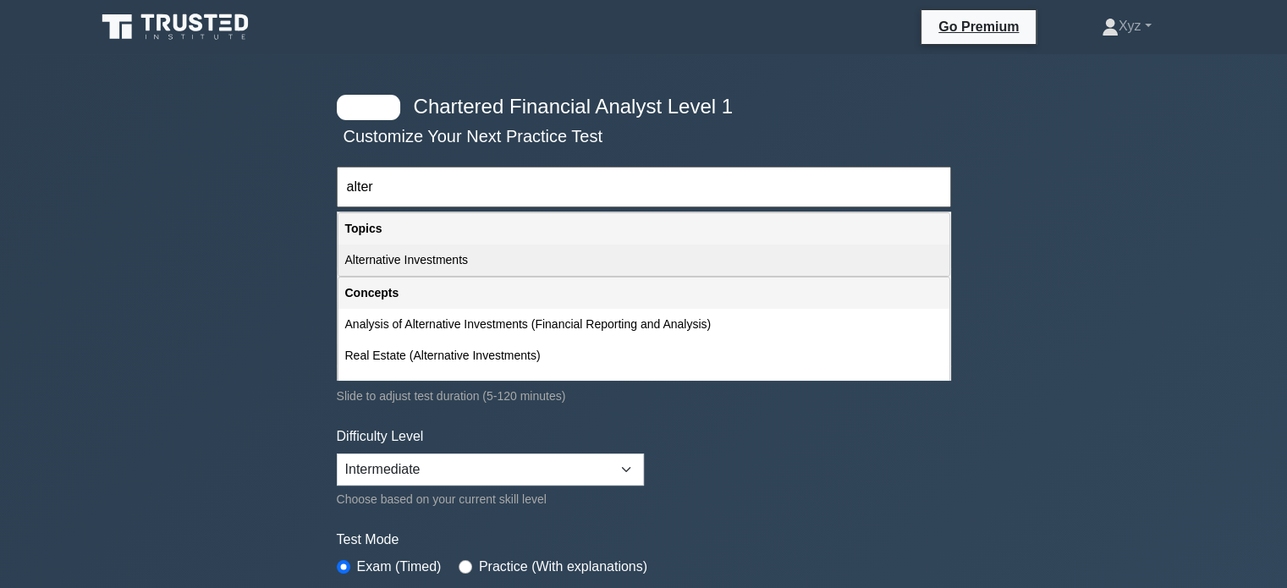
click at [559, 253] on div "Alternative Investments" at bounding box center [644, 260] width 611 height 31
type input "Alternative Investments"
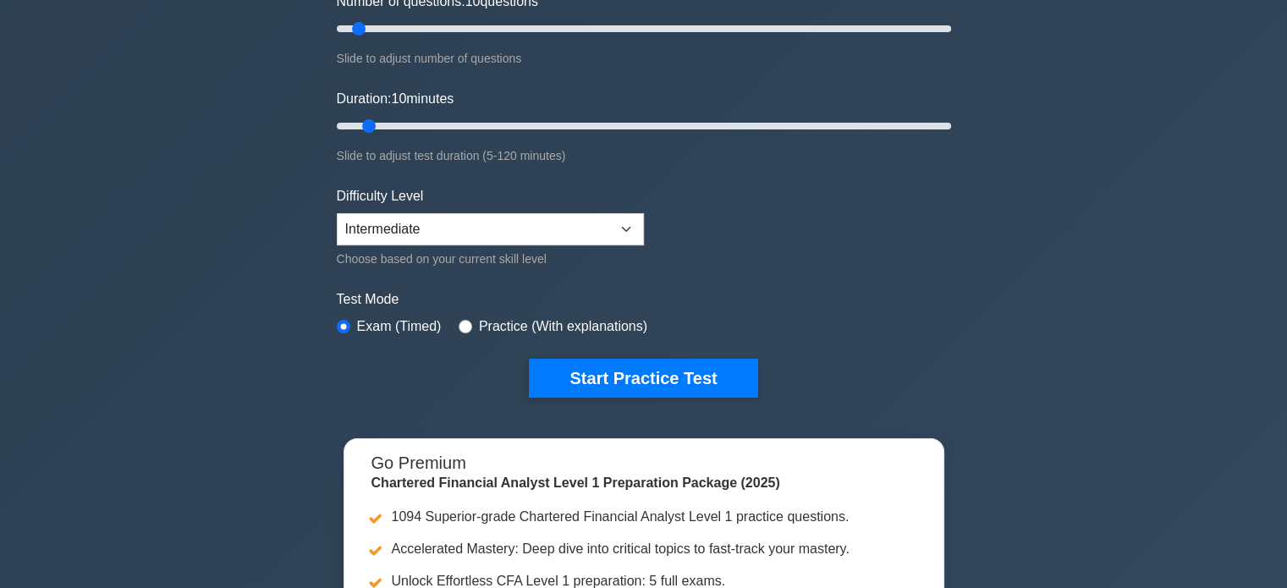
scroll to position [262, 0]
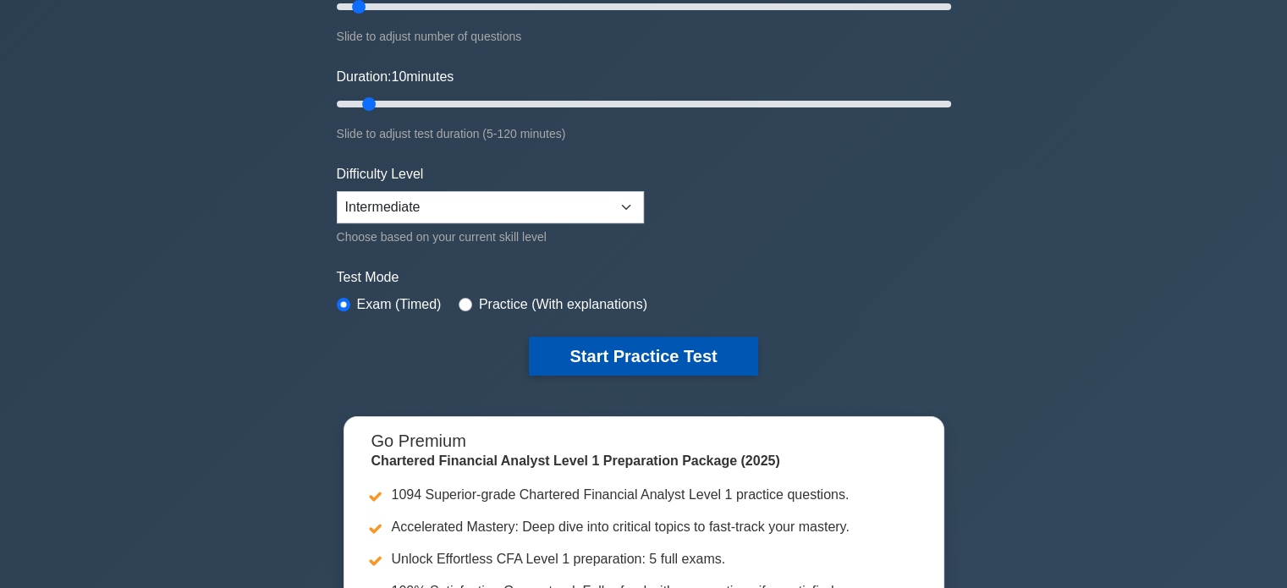
click at [643, 352] on button "Start Practice Test" at bounding box center [643, 356] width 229 height 39
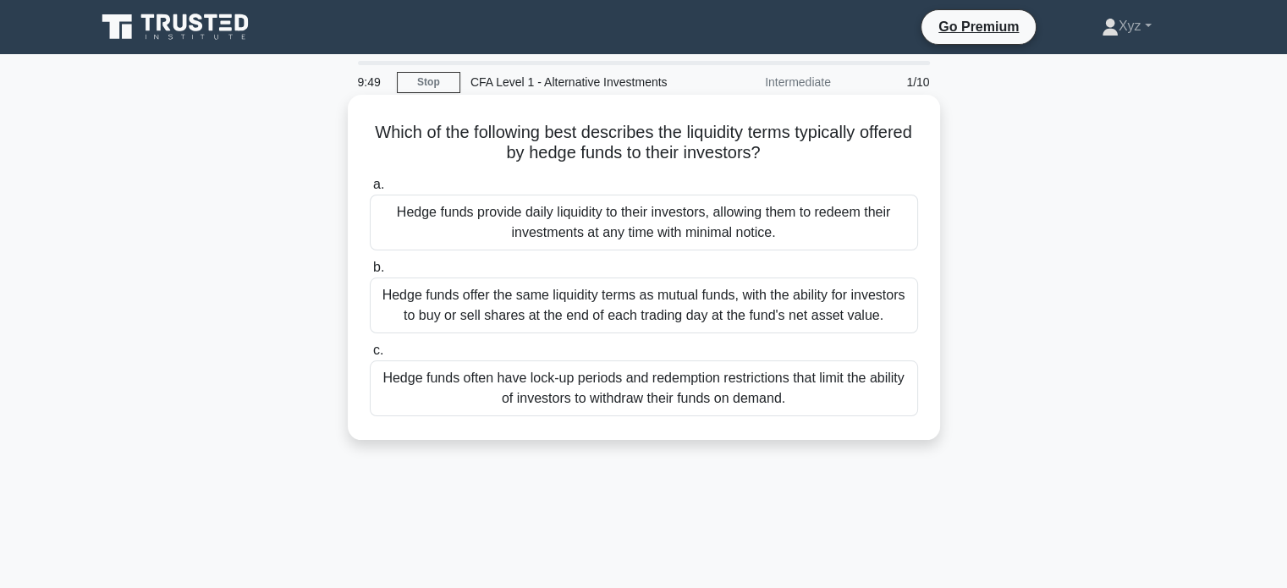
click at [701, 383] on div "Hedge funds often have lock-up periods and redemption restrictions that limit t…" at bounding box center [644, 389] width 548 height 56
click at [370, 356] on input "c. Hedge funds often have lock-up periods and redemption restrictions that limi…" at bounding box center [370, 350] width 0 height 11
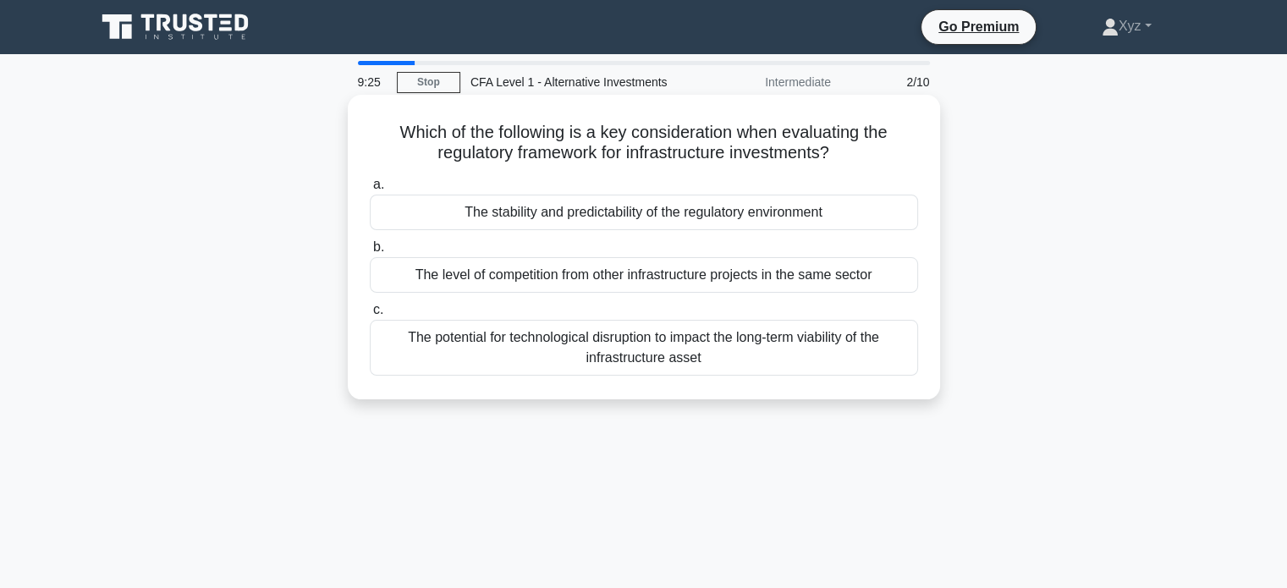
click at [697, 215] on div "The stability and predictability of the regulatory environment" at bounding box center [644, 213] width 548 height 36
click at [370, 190] on input "a. The stability and predictability of the regulatory environment" at bounding box center [370, 184] width 0 height 11
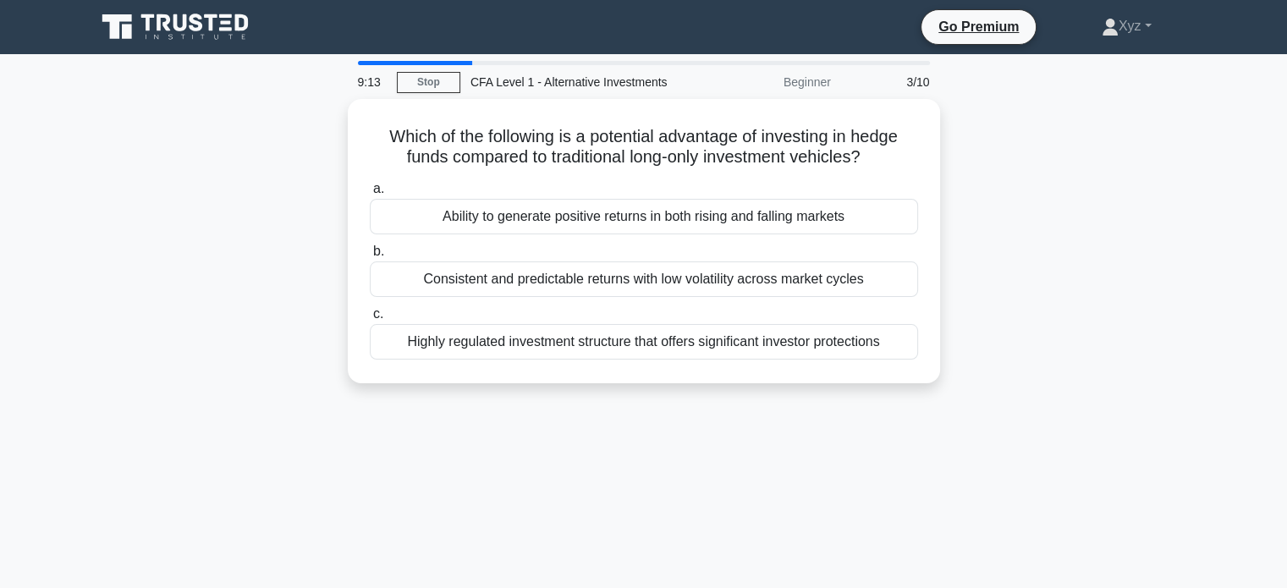
click at [697, 215] on div "Ability to generate positive returns in both rising and falling markets" at bounding box center [644, 217] width 548 height 36
click at [370, 195] on input "a. Ability to generate positive returns in both rising and falling markets" at bounding box center [370, 189] width 0 height 11
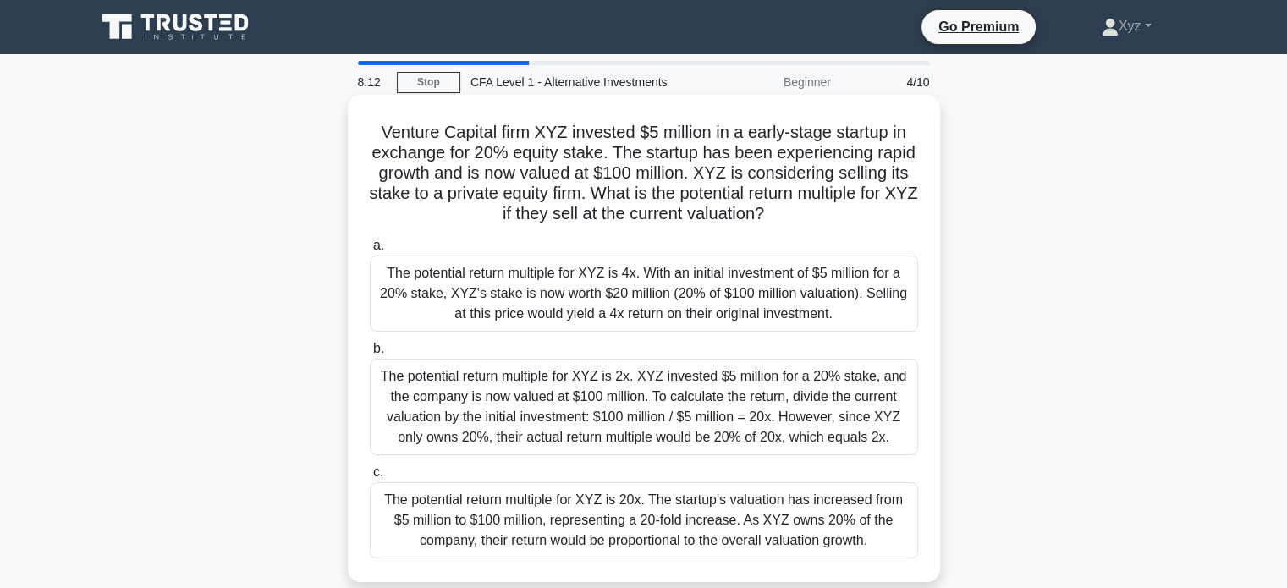
click at [628, 431] on div "The potential return multiple for XYZ is 2x. XYZ invested $5 million for a 20% …" at bounding box center [644, 407] width 548 height 96
click at [370, 355] on input "b. The potential return multiple for XYZ is 2x. XYZ invested $5 million for a 2…" at bounding box center [370, 349] width 0 height 11
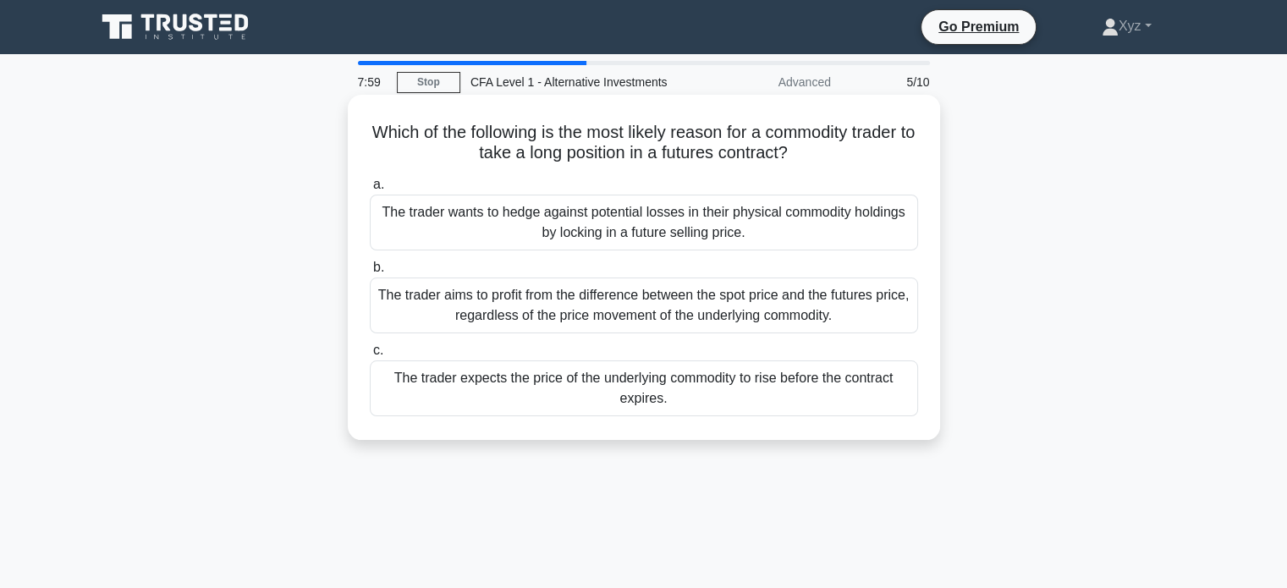
click at [673, 378] on div "The trader expects the price of the underlying commodity to rise before the con…" at bounding box center [644, 389] width 548 height 56
click at [370, 356] on input "c. The trader expects the price of the underlying commodity to rise before the …" at bounding box center [370, 350] width 0 height 11
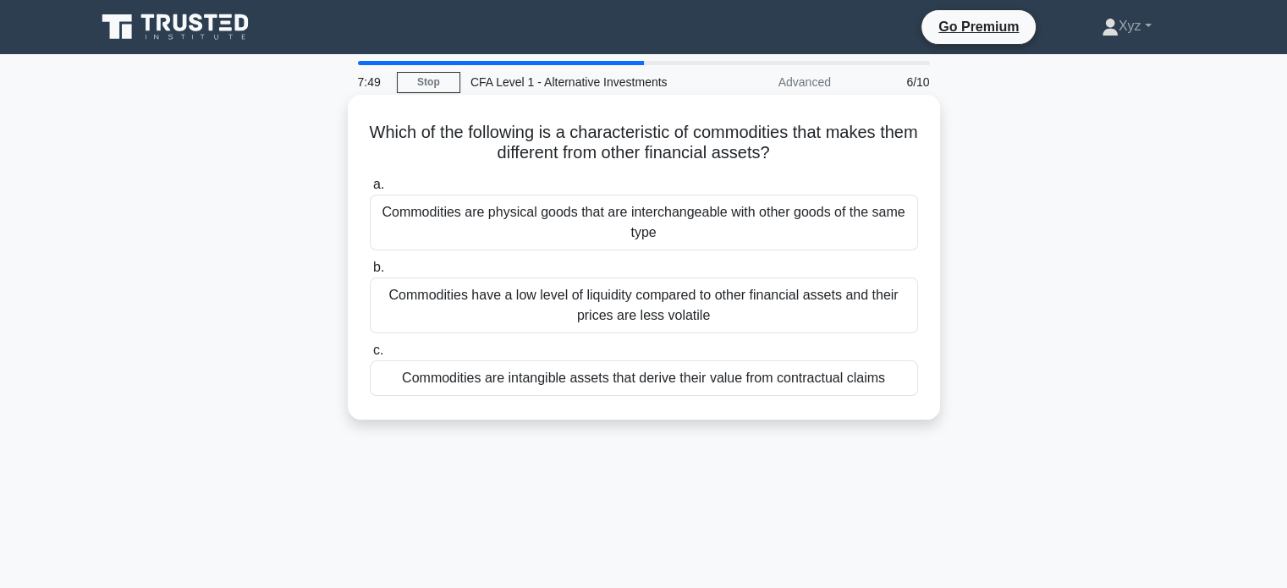
click at [656, 380] on div "Commodities are intangible assets that derive their value from contractual clai…" at bounding box center [644, 379] width 548 height 36
click at [370, 356] on input "c. Commodities are intangible assets that derive their value from contractual c…" at bounding box center [370, 350] width 0 height 11
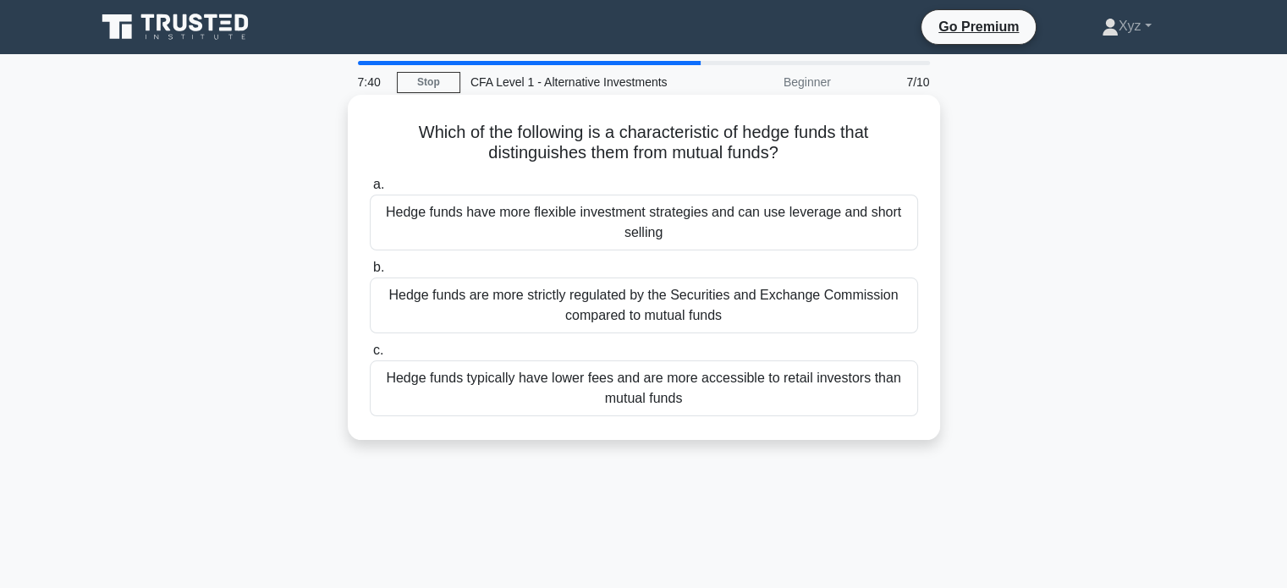
click at [669, 211] on div "Hedge funds have more flexible investment strategies and can use leverage and s…" at bounding box center [644, 223] width 548 height 56
click at [370, 190] on input "a. Hedge funds have more flexible investment strategies and can use leverage an…" at bounding box center [370, 184] width 0 height 11
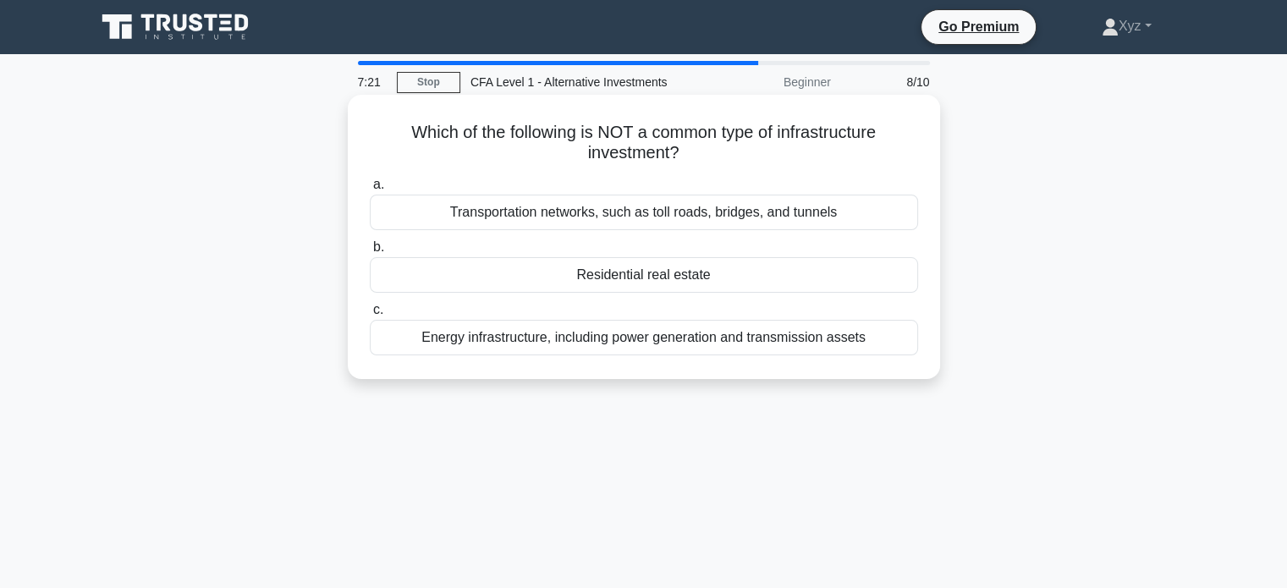
click at [687, 331] on div "Energy infrastructure, including power generation and transmission assets" at bounding box center [644, 338] width 548 height 36
click at [370, 316] on input "c. Energy infrastructure, including power generation and transmission assets" at bounding box center [370, 310] width 0 height 11
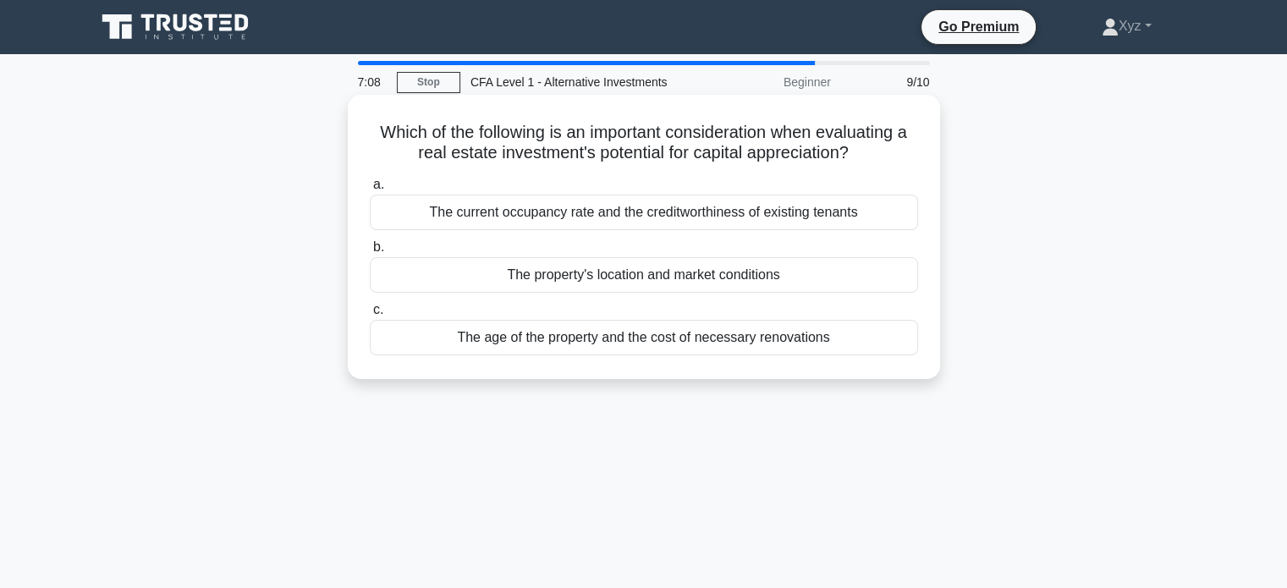
click at [671, 275] on div "The property's location and market conditions" at bounding box center [644, 275] width 548 height 36
click at [370, 253] on input "b. The property's location and market conditions" at bounding box center [370, 247] width 0 height 11
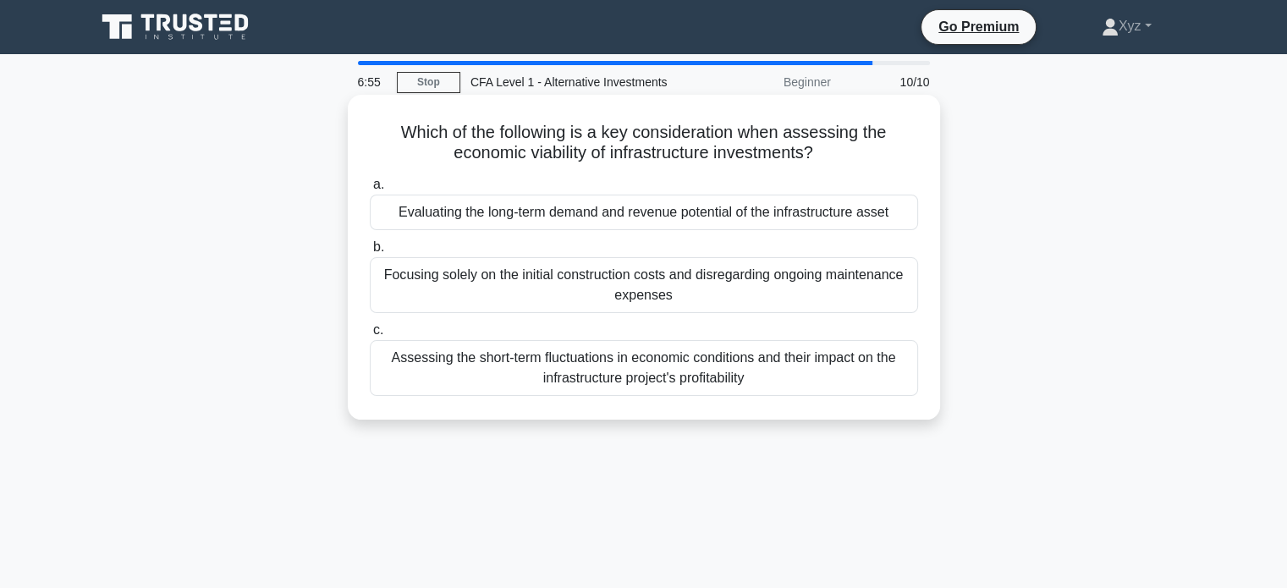
click at [667, 223] on div "Evaluating the long-term demand and revenue potential of the infrastructure ass…" at bounding box center [644, 213] width 548 height 36
click at [370, 190] on input "a. Evaluating the long-term demand and revenue potential of the infrastructure …" at bounding box center [370, 184] width 0 height 11
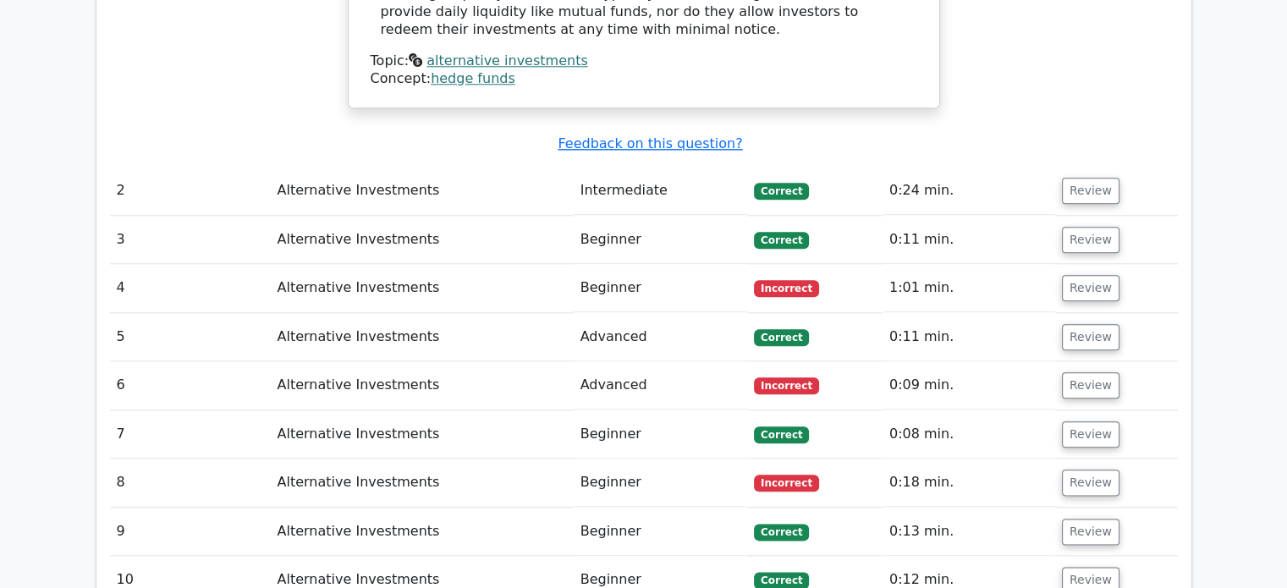
scroll to position [1920, 0]
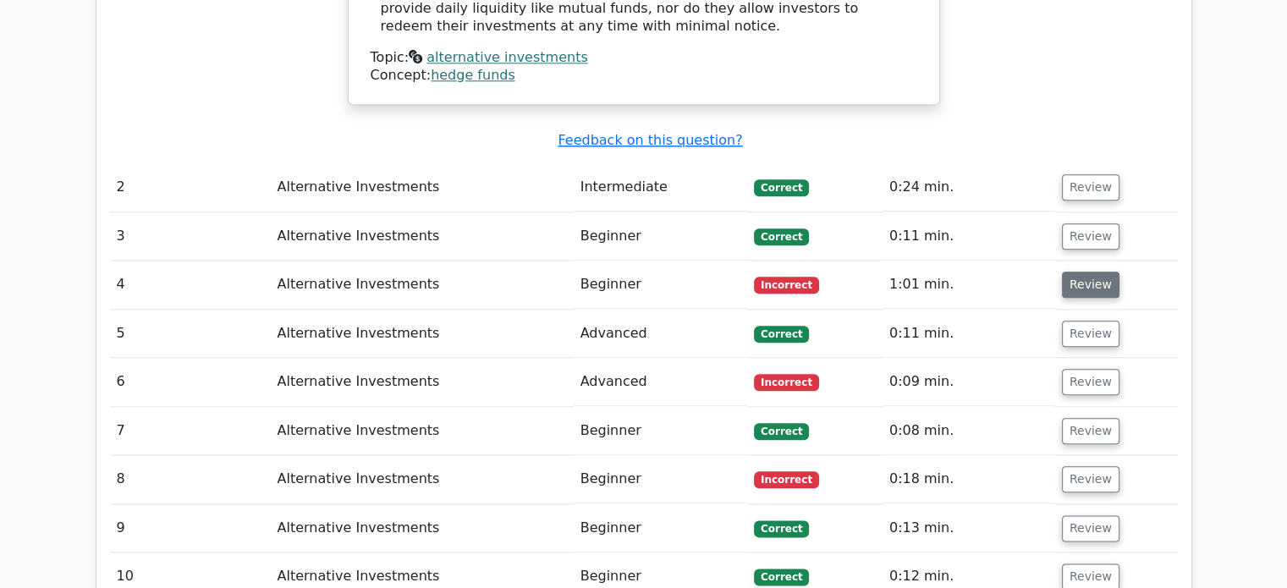
click at [1065, 272] on button "Review" at bounding box center [1091, 285] width 58 height 26
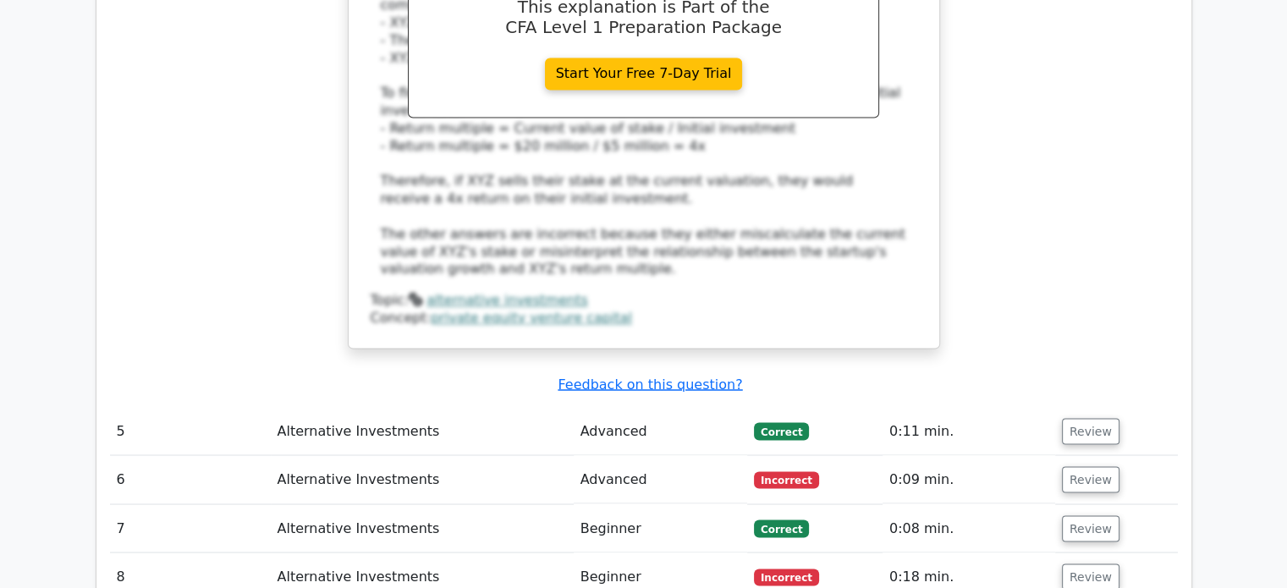
scroll to position [2929, 0]
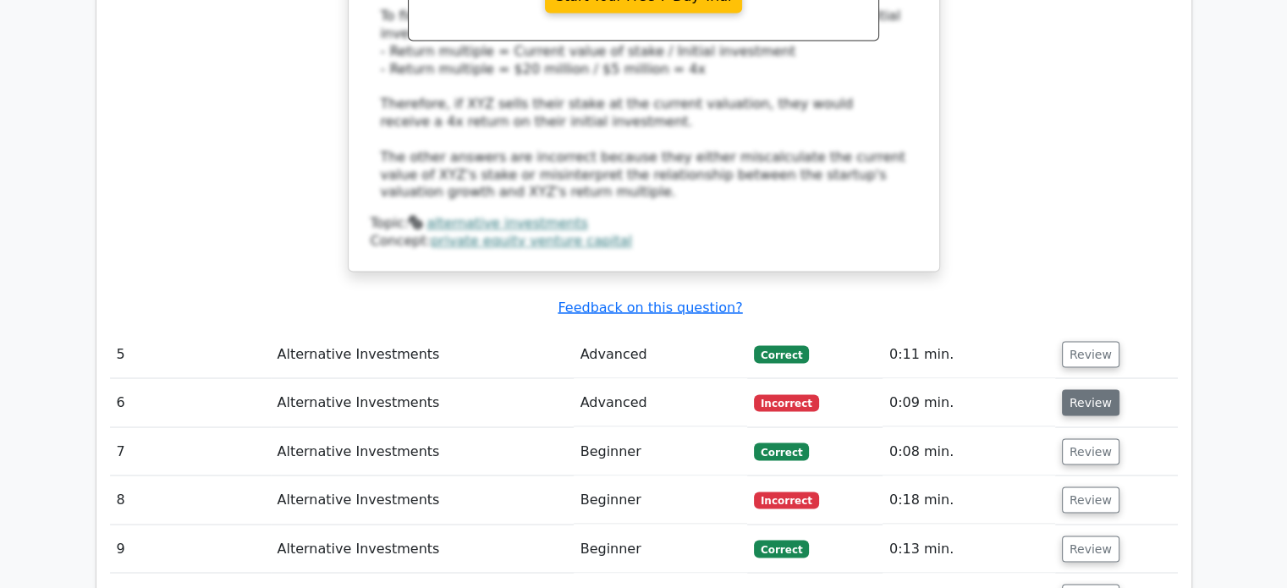
click at [1098, 389] on button "Review" at bounding box center [1091, 402] width 58 height 26
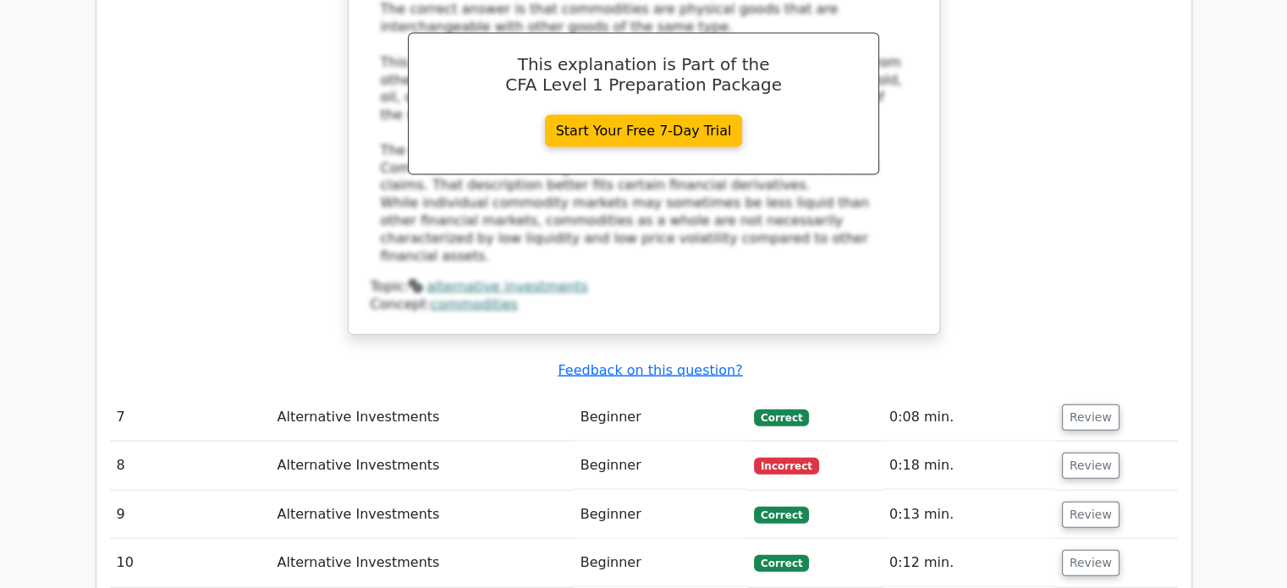
scroll to position [3715, 0]
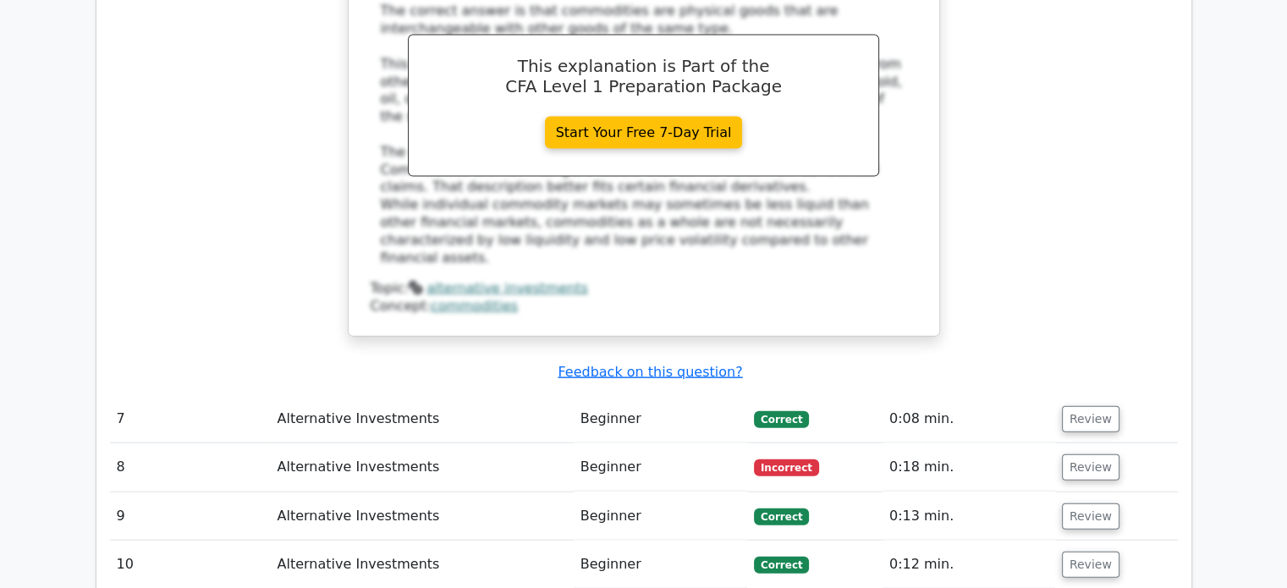
click at [1044, 444] on td "0:18 min." at bounding box center [969, 468] width 173 height 48
click at [1062, 455] on button "Review" at bounding box center [1091, 468] width 58 height 26
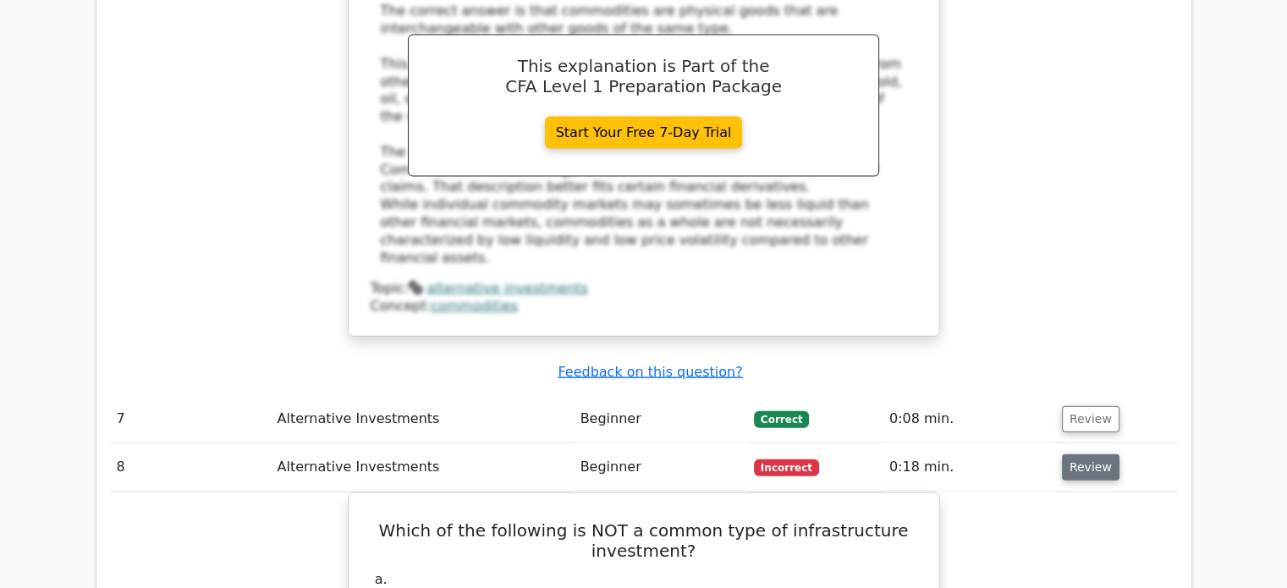
click at [1066, 455] on button "Review" at bounding box center [1091, 468] width 58 height 26
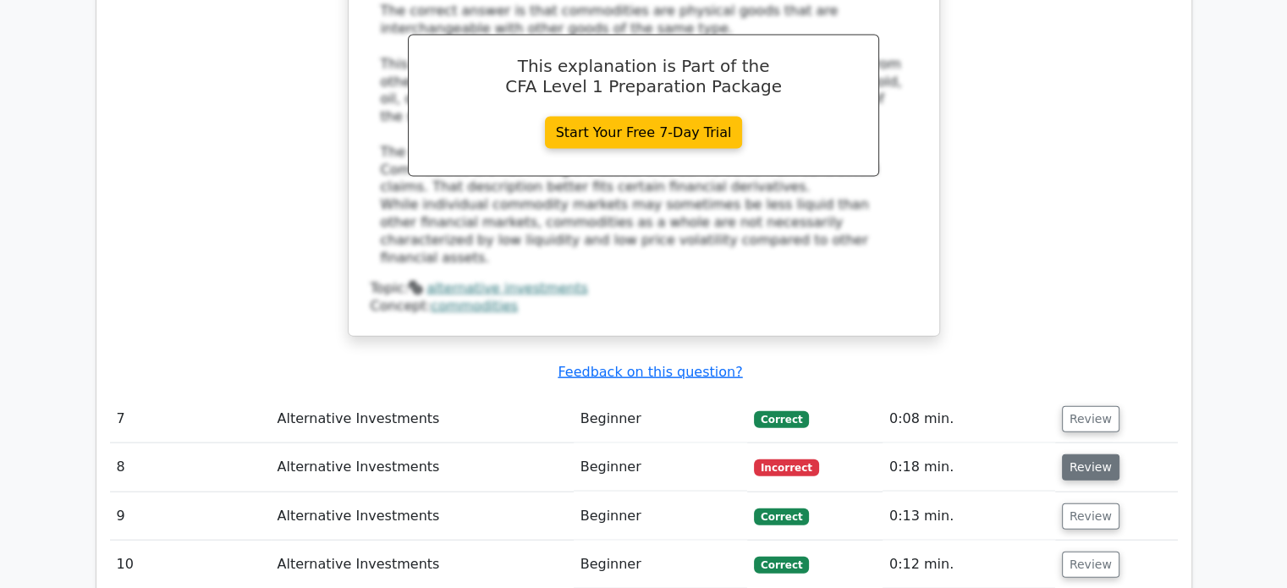
click at [1070, 455] on button "Review" at bounding box center [1091, 468] width 58 height 26
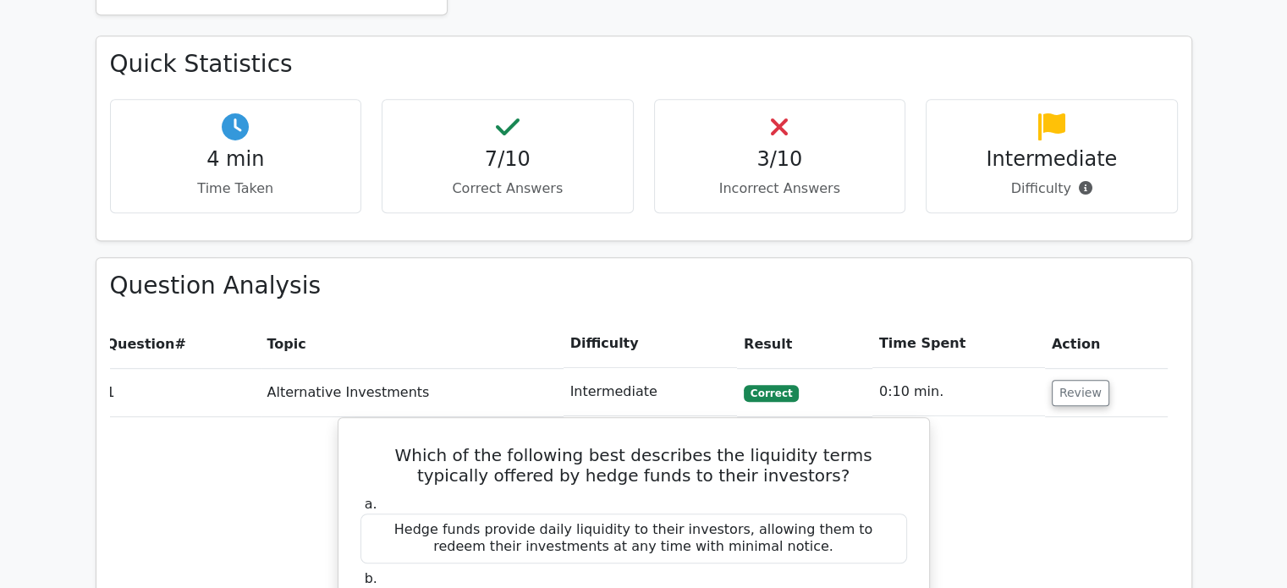
scroll to position [948, 0]
click at [1074, 379] on button "Review" at bounding box center [1081, 392] width 58 height 26
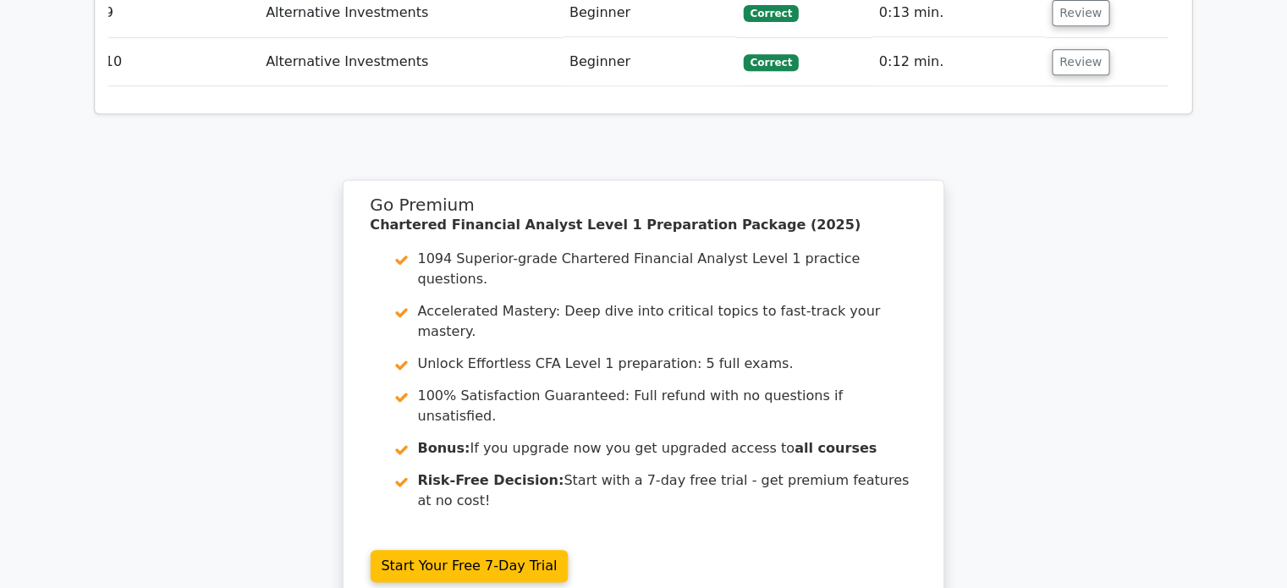
scroll to position [4340, 0]
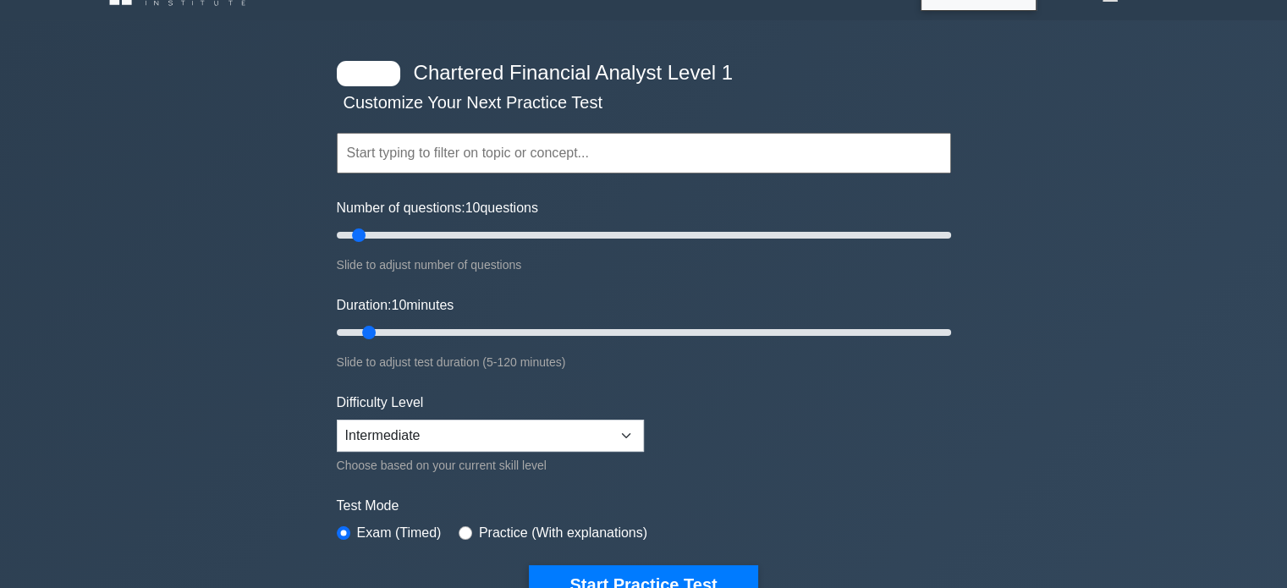
scroll to position [16, 0]
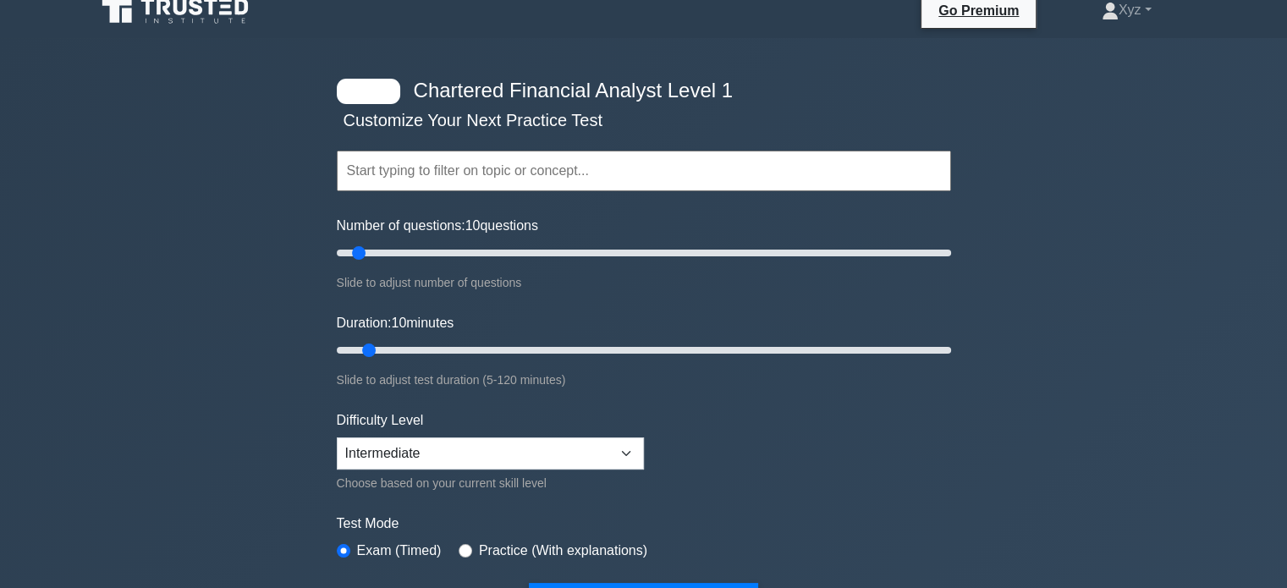
click at [609, 179] on input "text" at bounding box center [644, 171] width 615 height 41
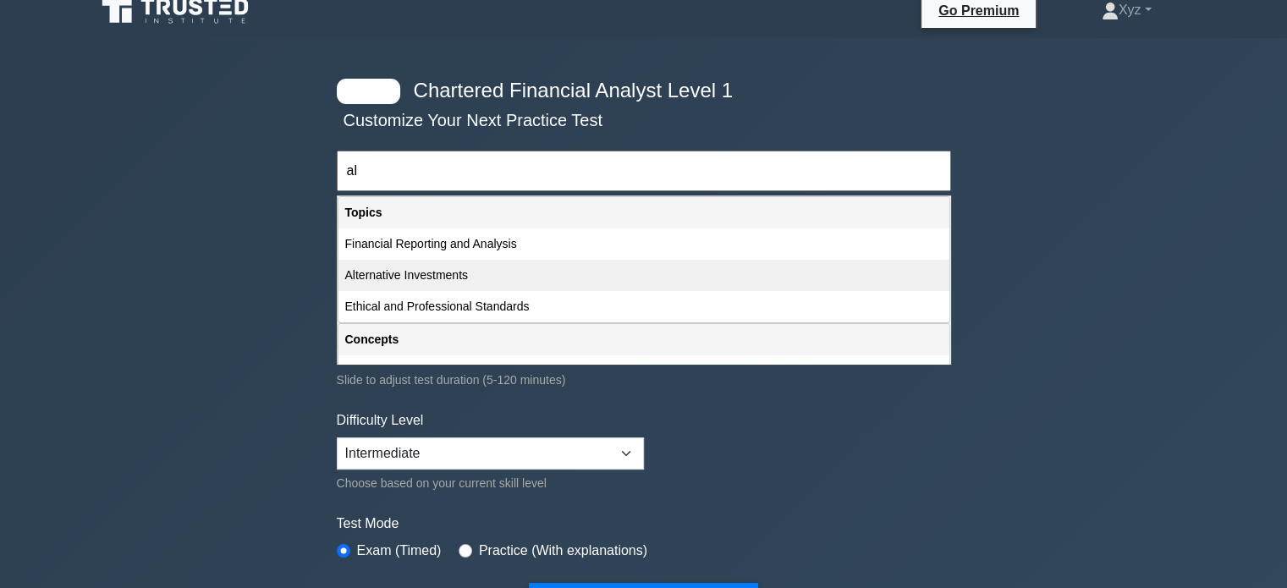
click at [533, 285] on div "Alternative Investments" at bounding box center [644, 275] width 611 height 31
type input "Alternative Investments"
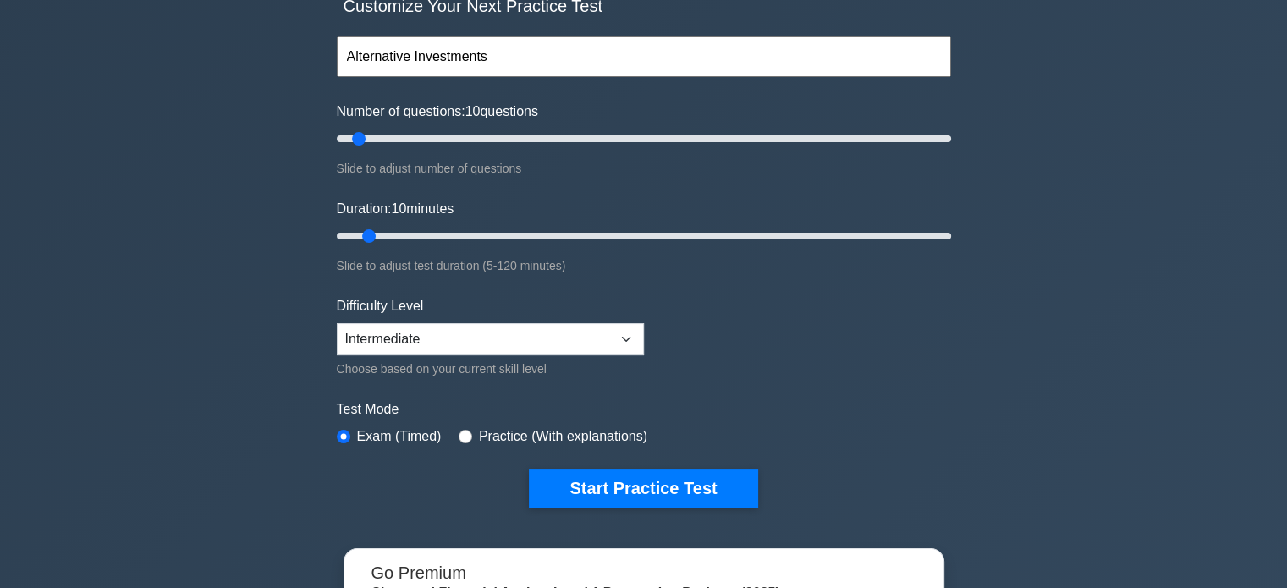
scroll to position [132, 0]
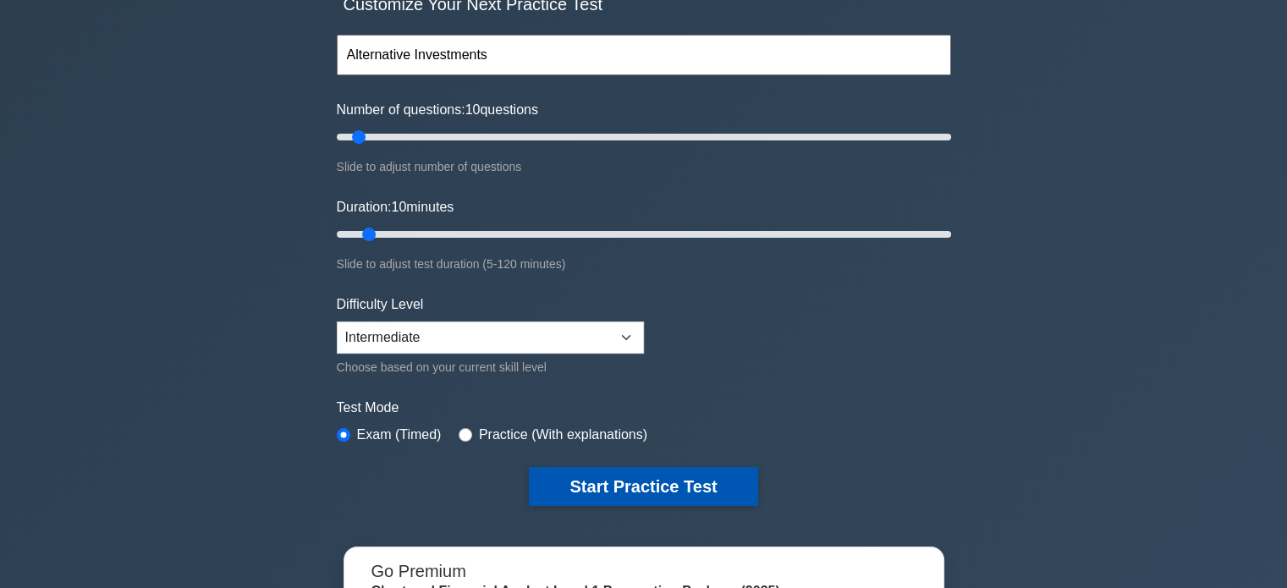
click at [564, 474] on button "Start Practice Test" at bounding box center [643, 486] width 229 height 39
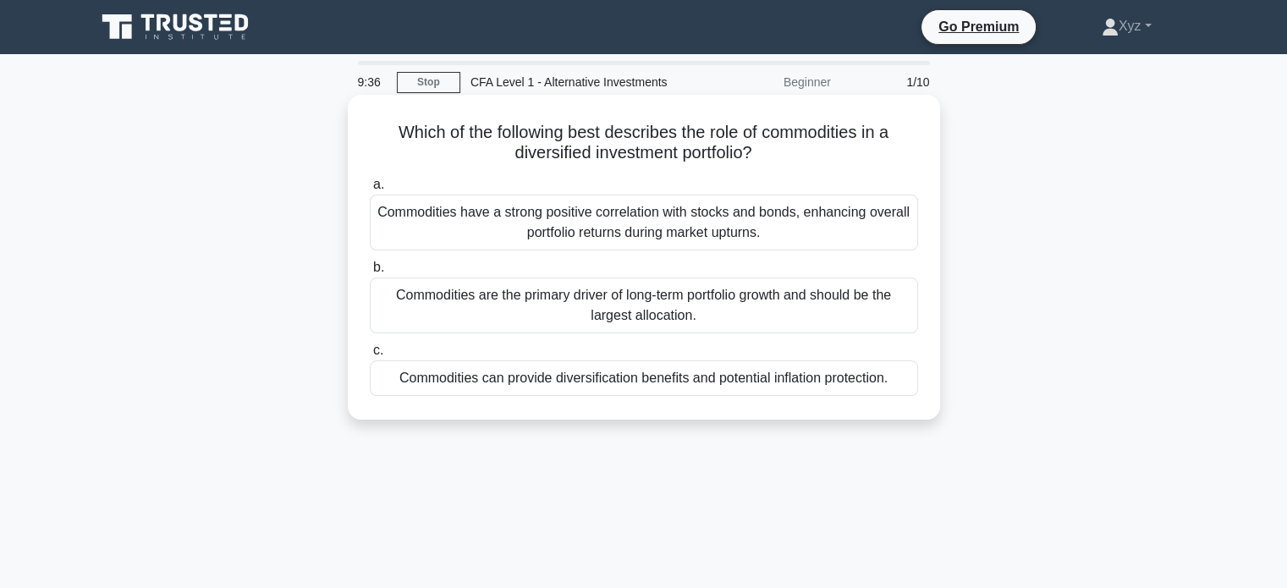
click at [508, 374] on div "Commodities can provide diversification benefits and potential inflation protec…" at bounding box center [644, 379] width 548 height 36
click at [370, 356] on input "c. Commodities can provide diversification benefits and potential inflation pro…" at bounding box center [370, 350] width 0 height 11
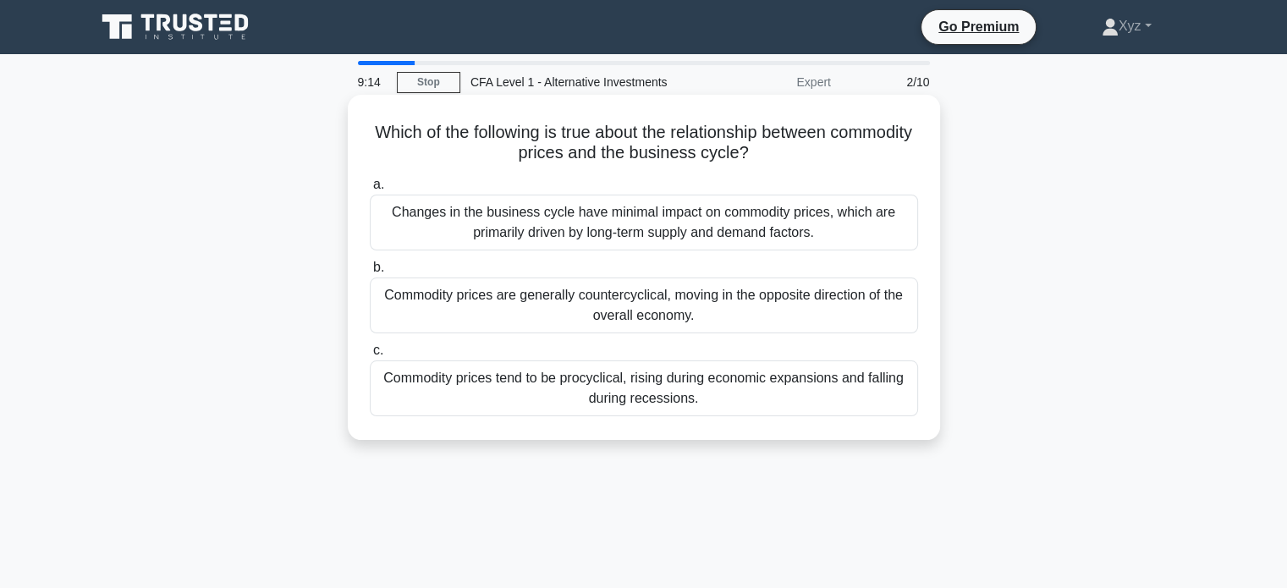
click at [730, 209] on div "Changes in the business cycle have minimal impact on commodity prices, which ar…" at bounding box center [644, 223] width 548 height 56
click at [370, 190] on input "a. Changes in the business cycle have minimal impact on commodity prices, which…" at bounding box center [370, 184] width 0 height 11
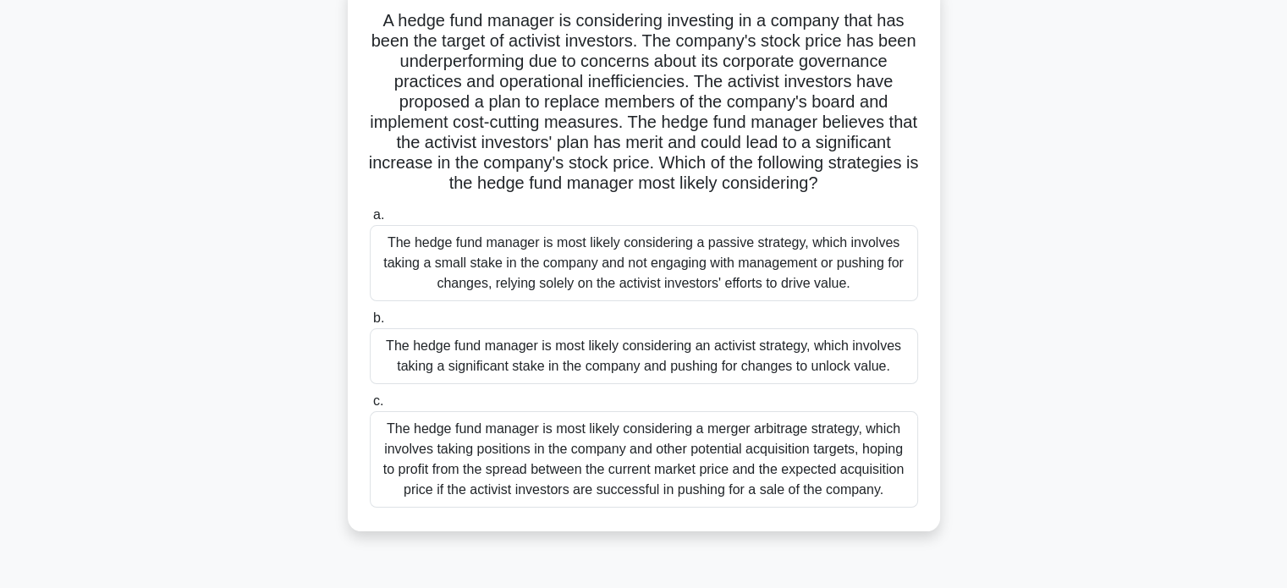
scroll to position [135, 0]
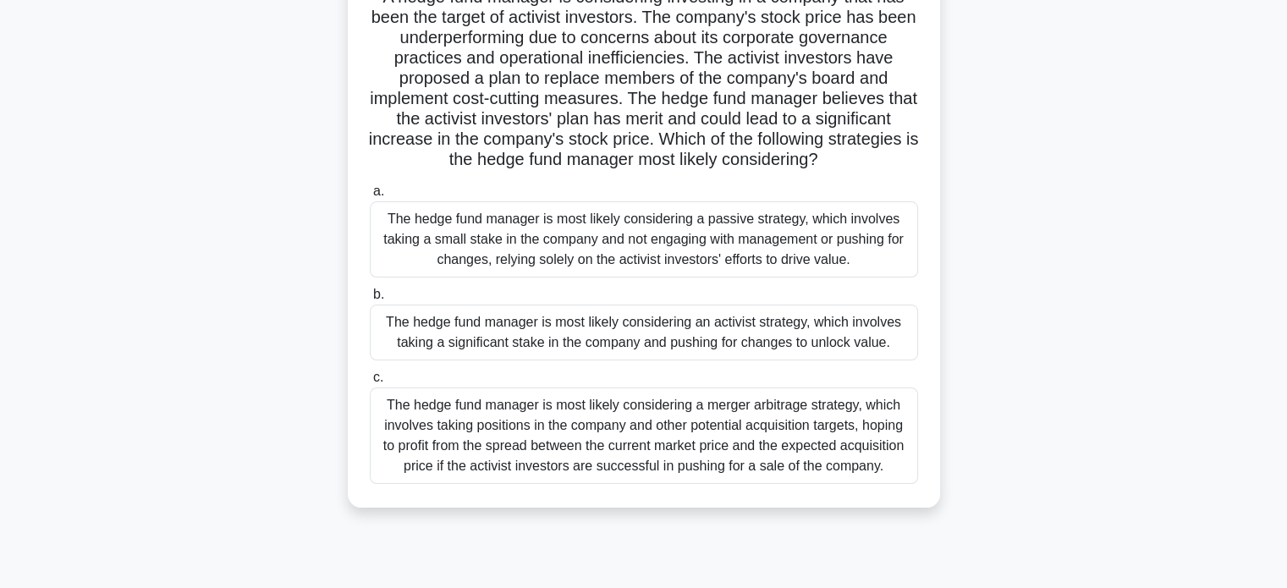
click at [738, 332] on div "The hedge fund manager is most likely considering an activist strategy, which i…" at bounding box center [644, 333] width 548 height 56
click at [370, 300] on input "b. The hedge fund manager is most likely considering an activist strategy, whic…" at bounding box center [370, 294] width 0 height 11
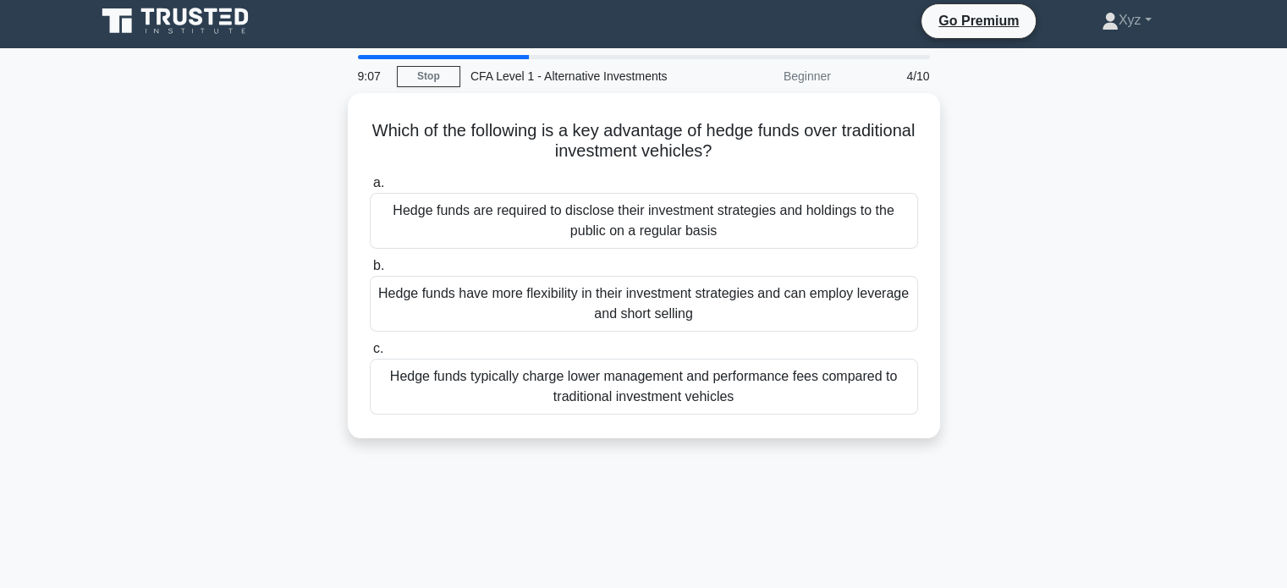
scroll to position [0, 0]
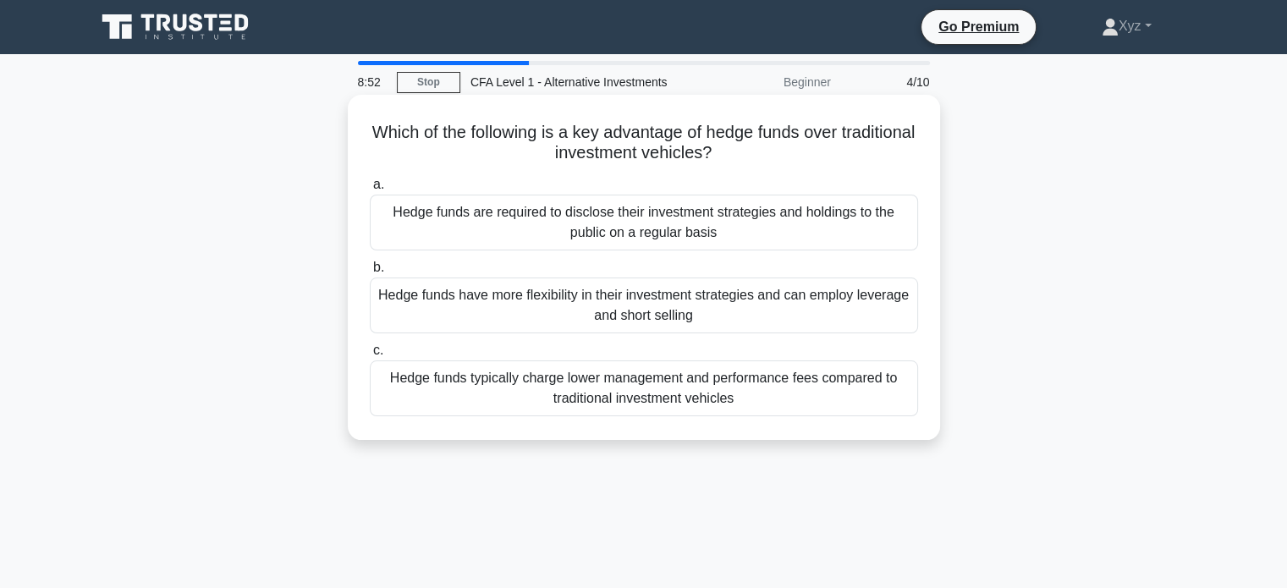
click at [738, 294] on div "Hedge funds have more flexibility in their investment strategies and can employ…" at bounding box center [644, 306] width 548 height 56
click at [370, 273] on input "b. Hedge funds have more flexibility in their investment strategies and can emp…" at bounding box center [370, 267] width 0 height 11
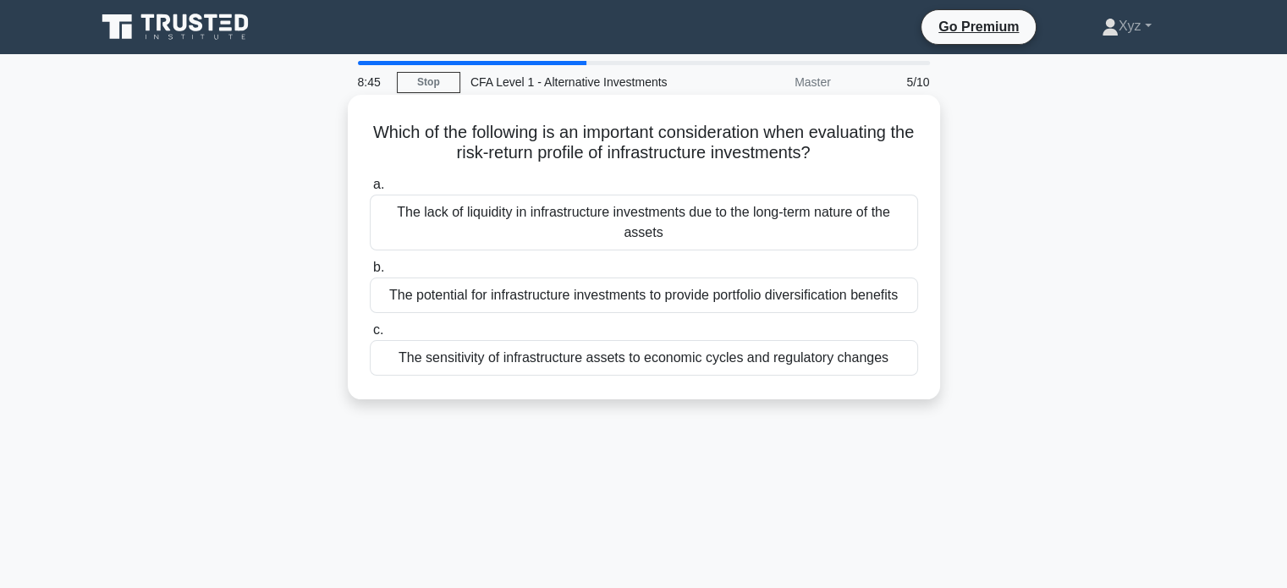
click at [687, 367] on div "The sensitivity of infrastructure assets to economic cycles and regulatory chan…" at bounding box center [644, 358] width 548 height 36
click at [370, 336] on input "c. The sensitivity of infrastructure assets to economic cycles and regulatory c…" at bounding box center [370, 330] width 0 height 11
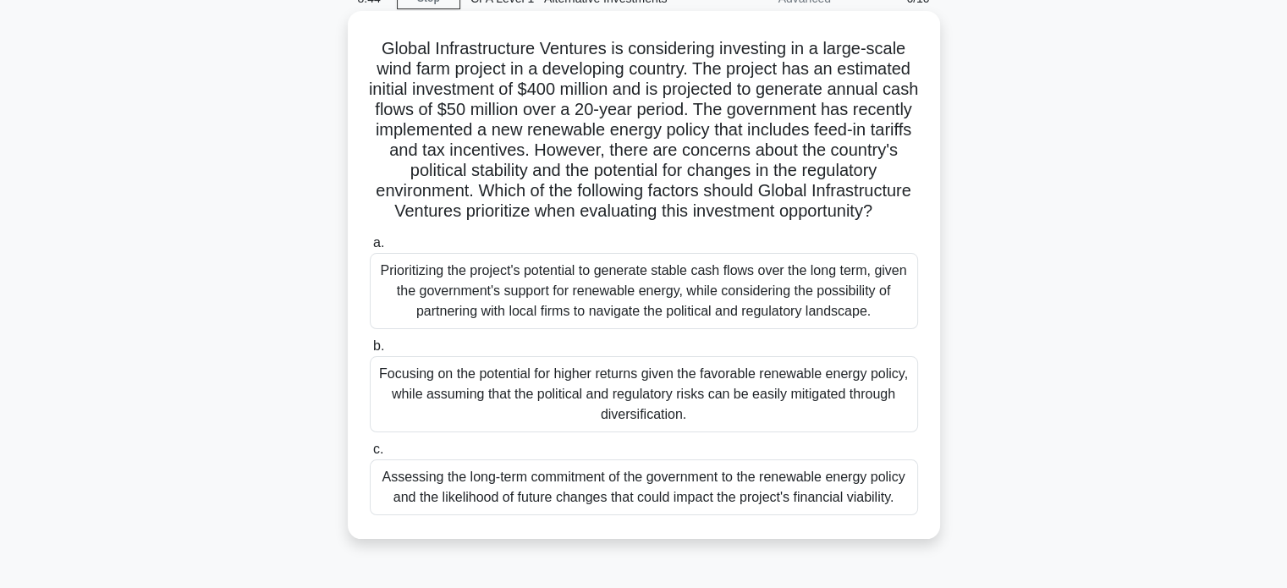
scroll to position [85, 0]
click at [723, 428] on div "Focusing on the potential for higher returns given the favorable renewable ener…" at bounding box center [644, 393] width 548 height 76
click at [370, 351] on input "b. Focusing on the potential for higher returns given the favorable renewable e…" at bounding box center [370, 345] width 0 height 11
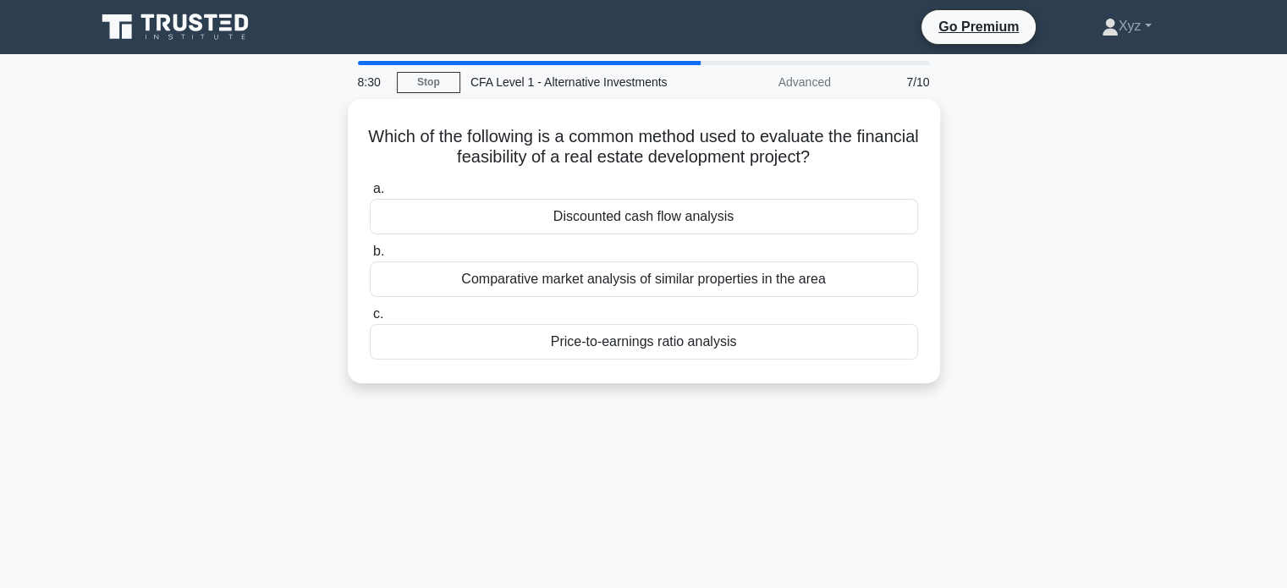
scroll to position [0, 0]
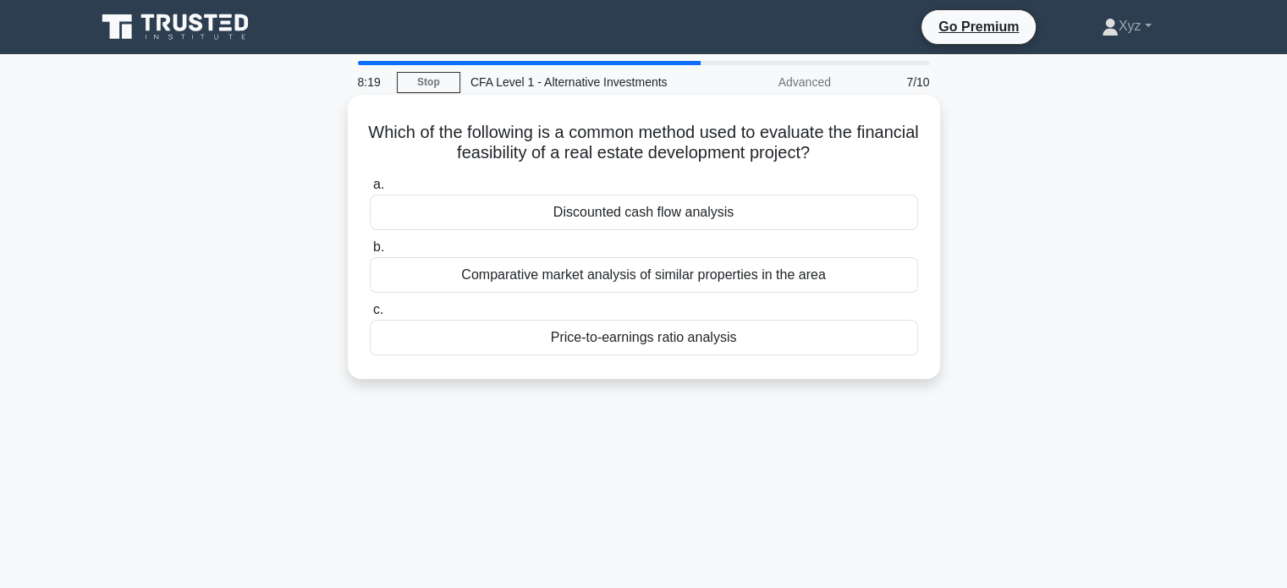
click at [712, 334] on div "Price-to-earnings ratio analysis" at bounding box center [644, 338] width 548 height 36
click at [370, 316] on input "c. Price-to-earnings ratio analysis" at bounding box center [370, 310] width 0 height 11
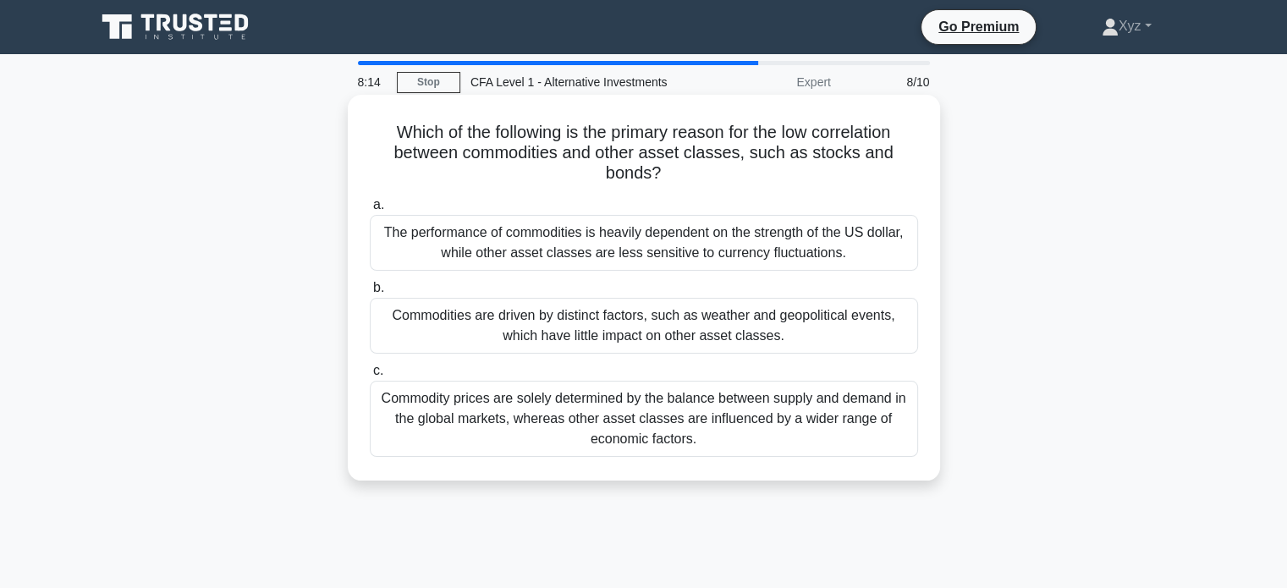
click at [722, 322] on div "Commodities are driven by distinct factors, such as weather and geopolitical ev…" at bounding box center [644, 326] width 548 height 56
click at [370, 294] on input "b. Commodities are driven by distinct factors, such as weather and geopolitical…" at bounding box center [370, 288] width 0 height 11
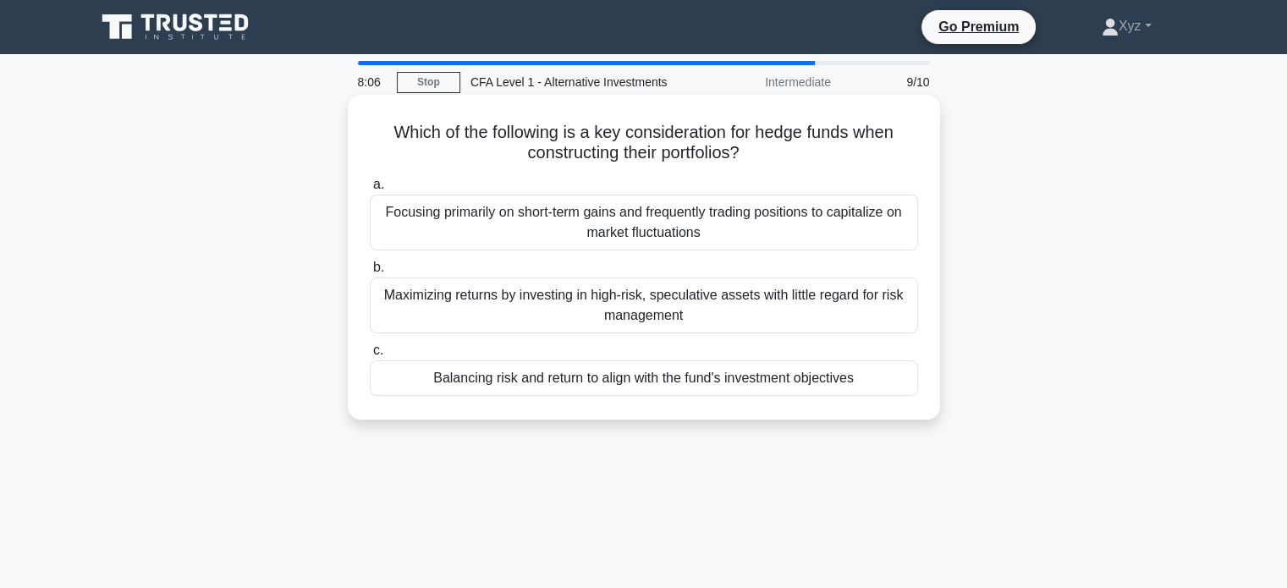
click at [668, 308] on div "Maximizing returns by investing in high-risk, speculative assets with little re…" at bounding box center [644, 306] width 548 height 56
click at [370, 273] on input "b. Maximizing returns by investing in high-risk, speculative assets with little…" at bounding box center [370, 267] width 0 height 11
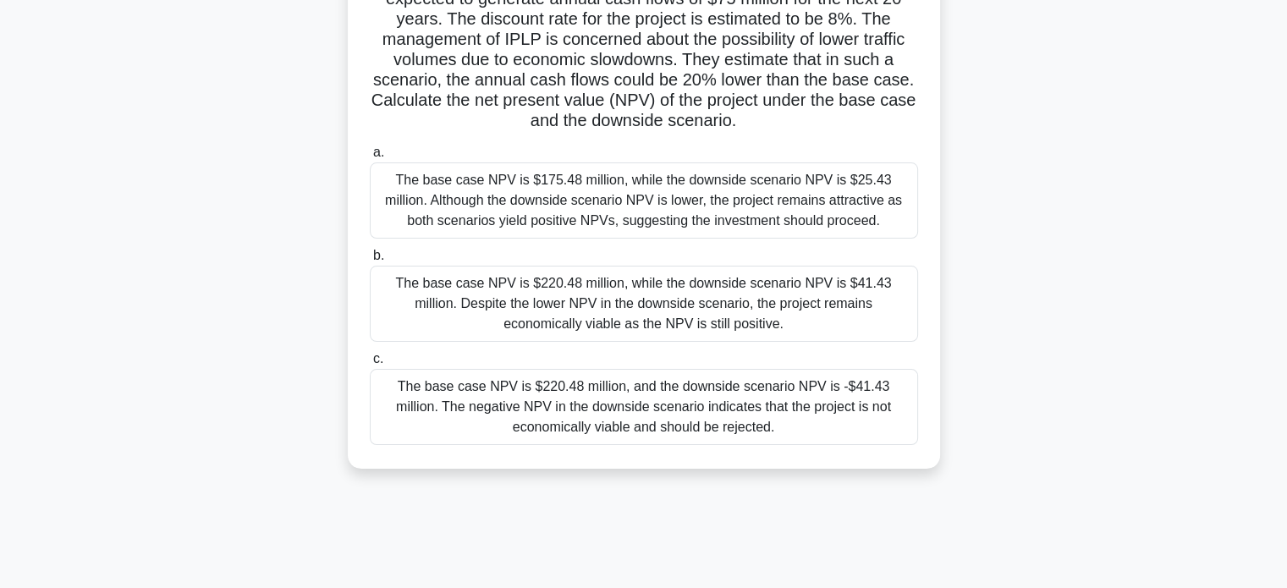
scroll to position [179, 0]
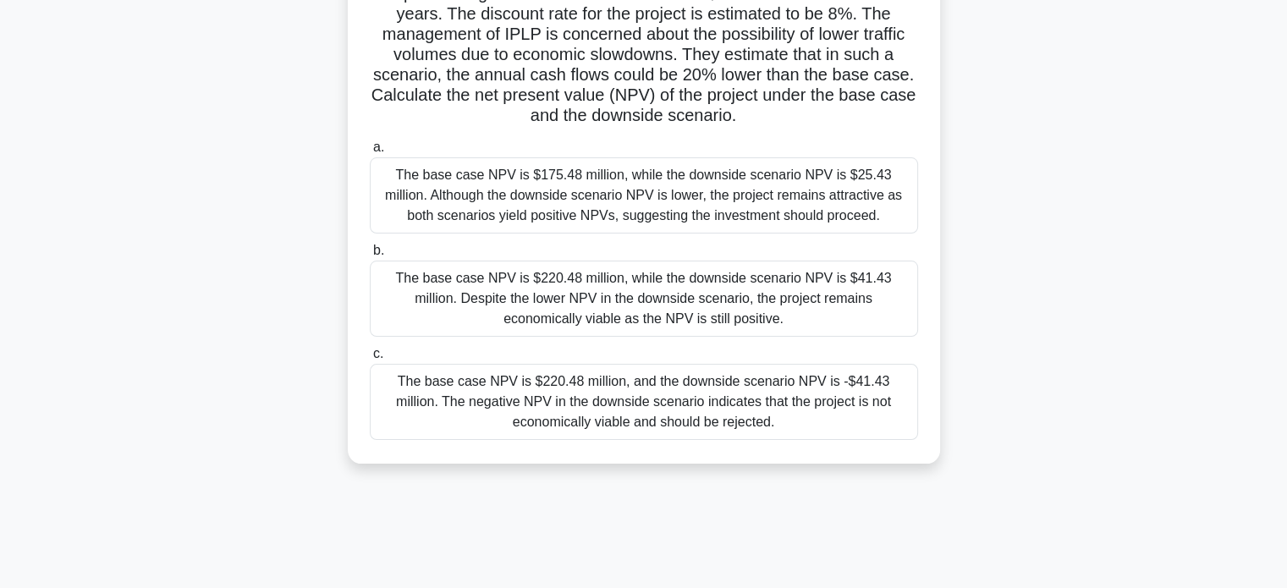
click at [639, 297] on div "The base case NPV is $220.48 million, while the downside scenario NPV is $41.43…" at bounding box center [644, 299] width 548 height 76
click at [370, 256] on input "b. The base case NPV is $220.48 million, while the downside scenario NPV is $41…" at bounding box center [370, 250] width 0 height 11
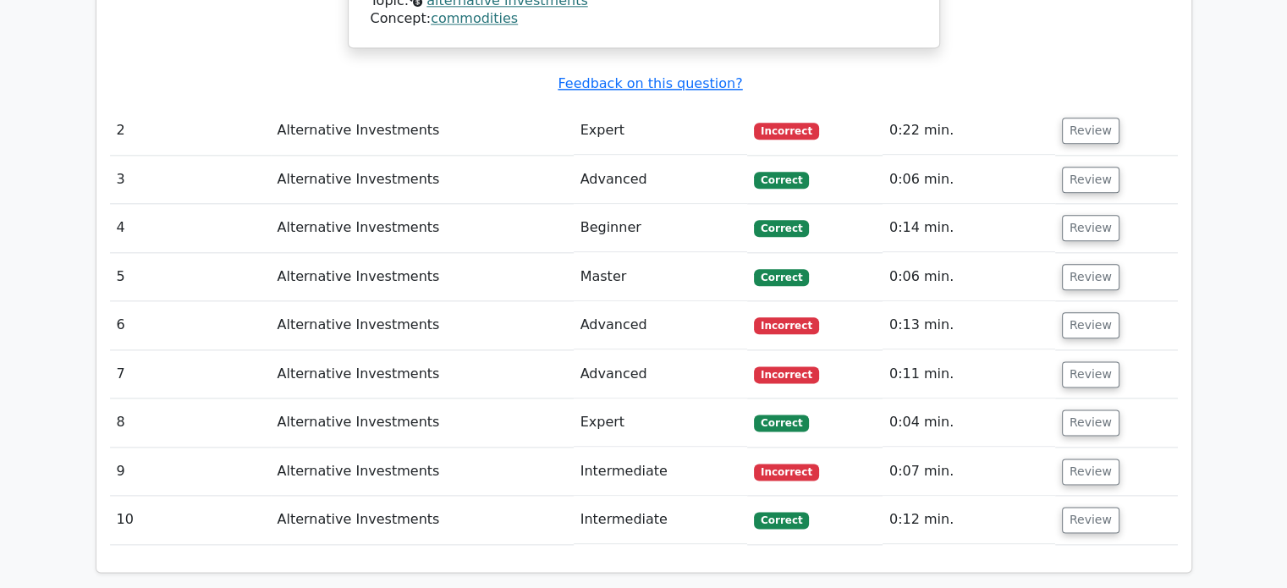
scroll to position [2067, 0]
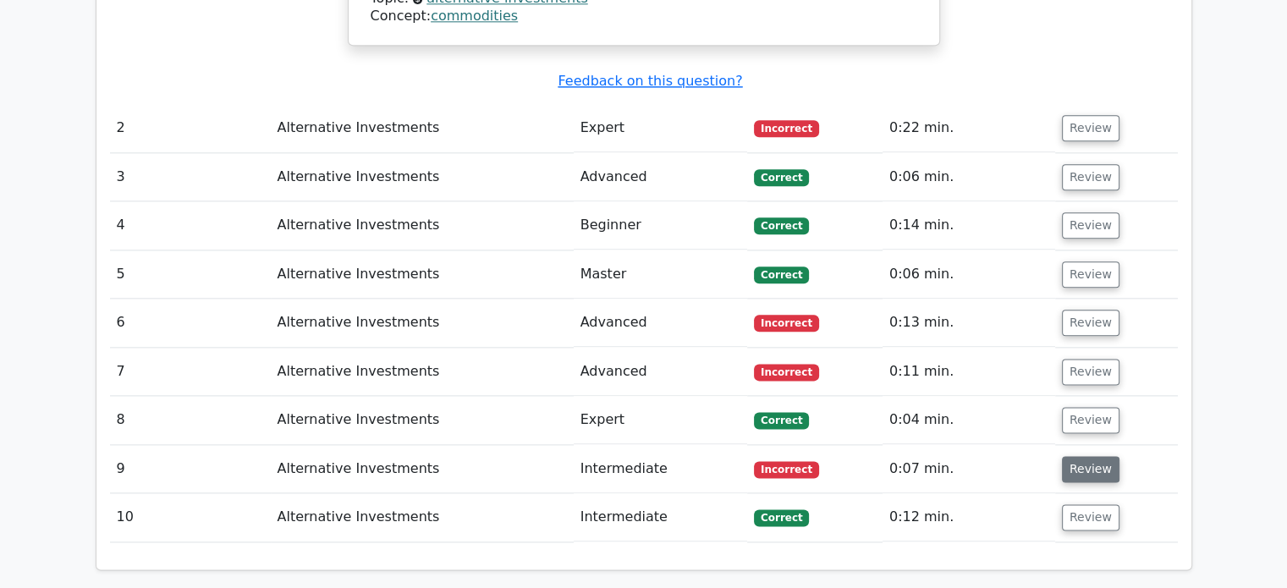
click at [1073, 456] on button "Review" at bounding box center [1091, 469] width 58 height 26
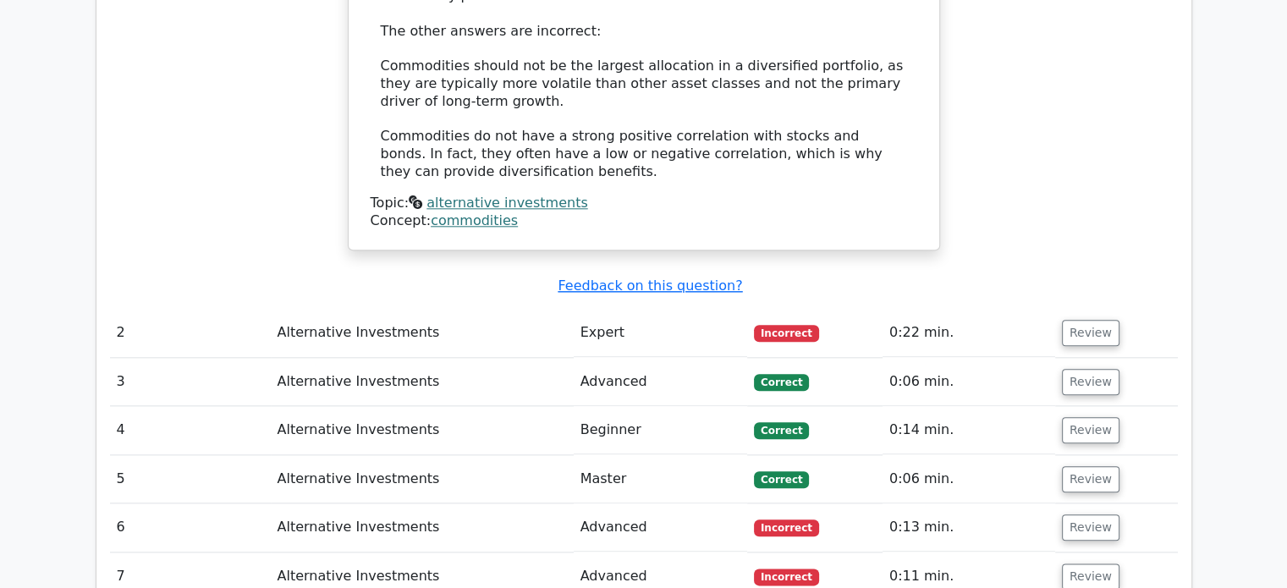
scroll to position [1860, 0]
